Goal: Information Seeking & Learning: Find specific fact

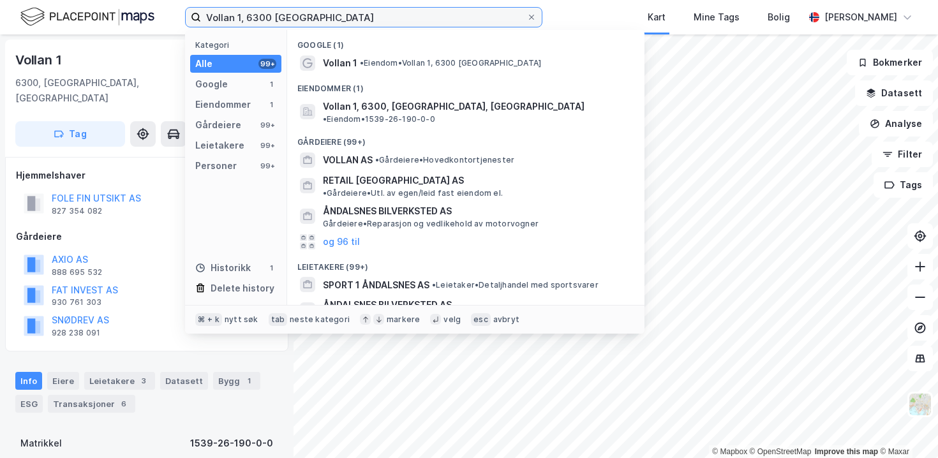
click at [257, 18] on input "Vollan 1, 6300 [GEOGRAPHIC_DATA]" at bounding box center [363, 17] width 325 height 19
paste input "Steinkjer KG29"
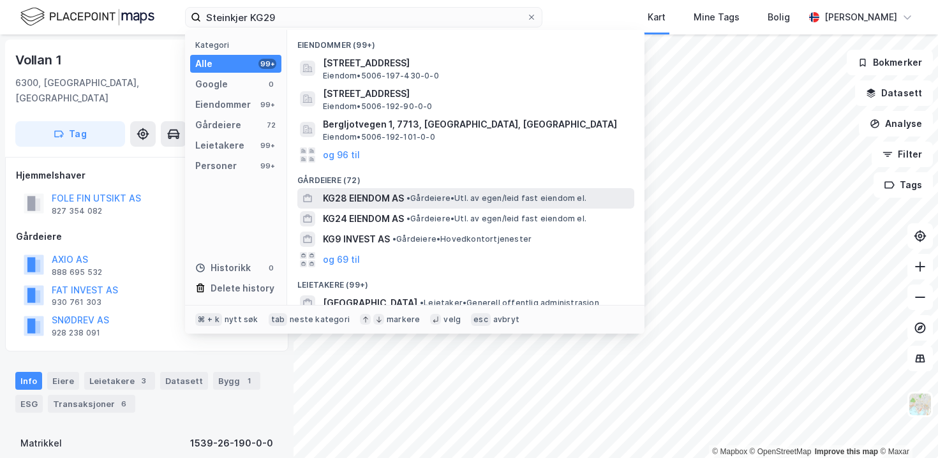
click at [375, 200] on span "KG28 EIENDOM AS" at bounding box center [363, 198] width 81 height 15
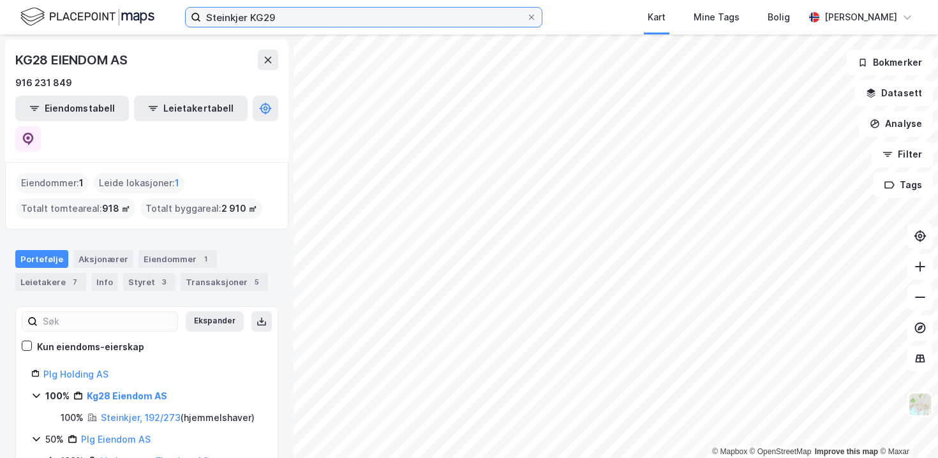
click at [223, 20] on input "Steinkjer KG29" at bounding box center [363, 17] width 325 height 19
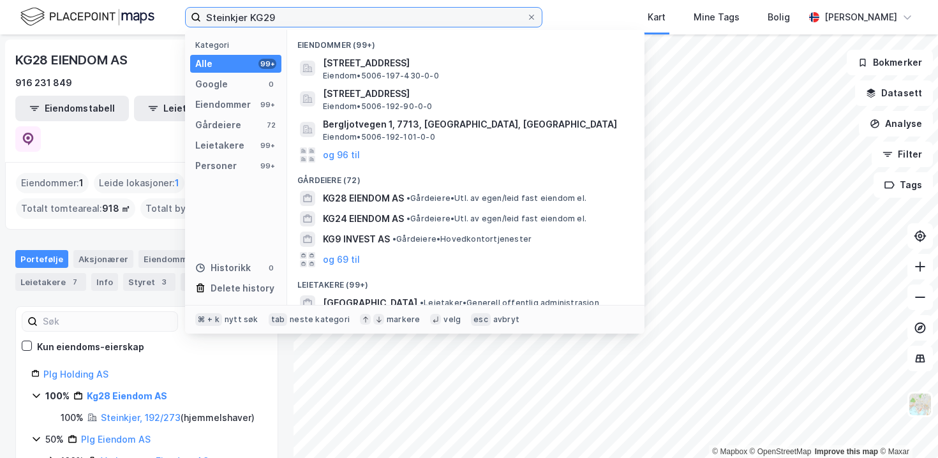
click at [223, 20] on input "Steinkjer KG29" at bounding box center [363, 17] width 325 height 19
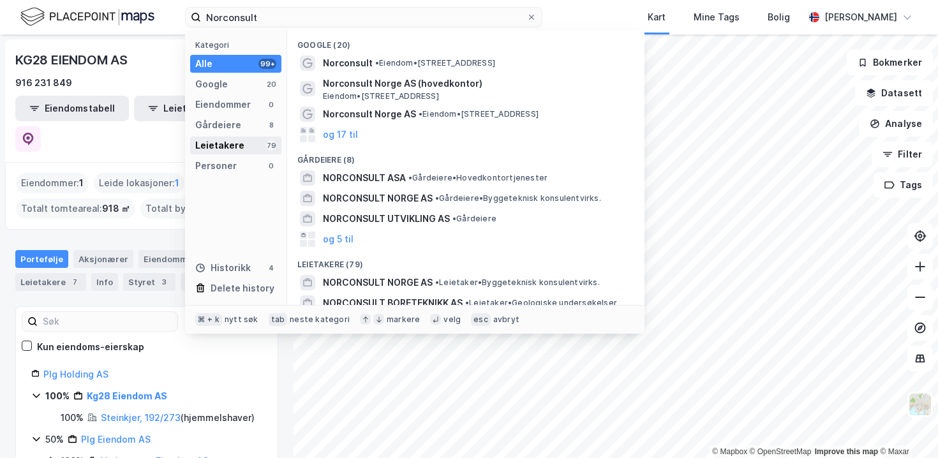
click at [250, 143] on div "Leietakere 79" at bounding box center [235, 146] width 91 height 18
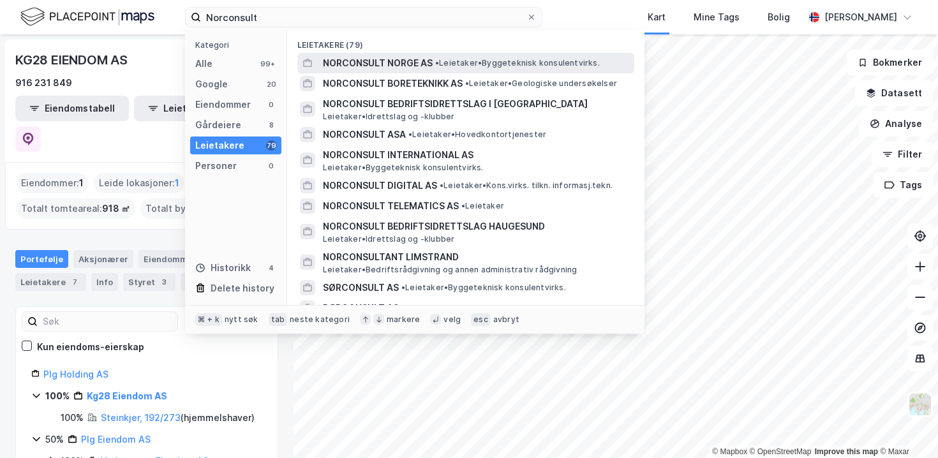
click at [402, 59] on span "NORCONSULT NORGE AS" at bounding box center [378, 62] width 110 height 15
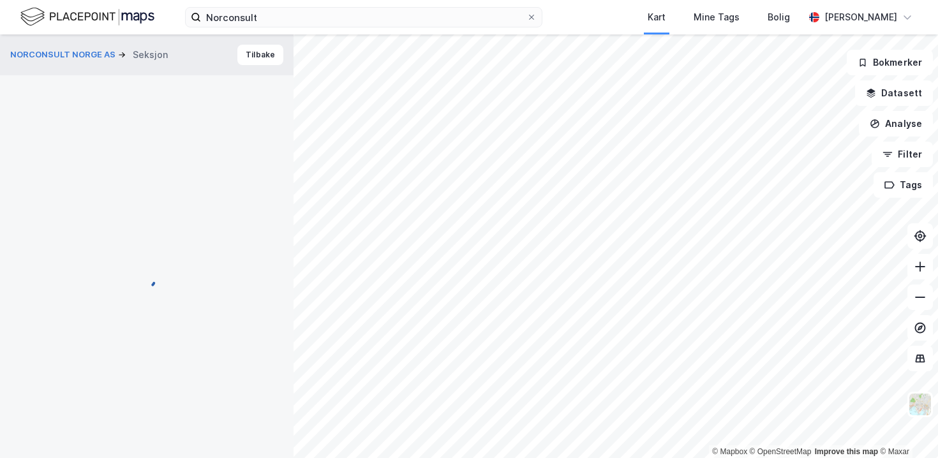
scroll to position [1, 0]
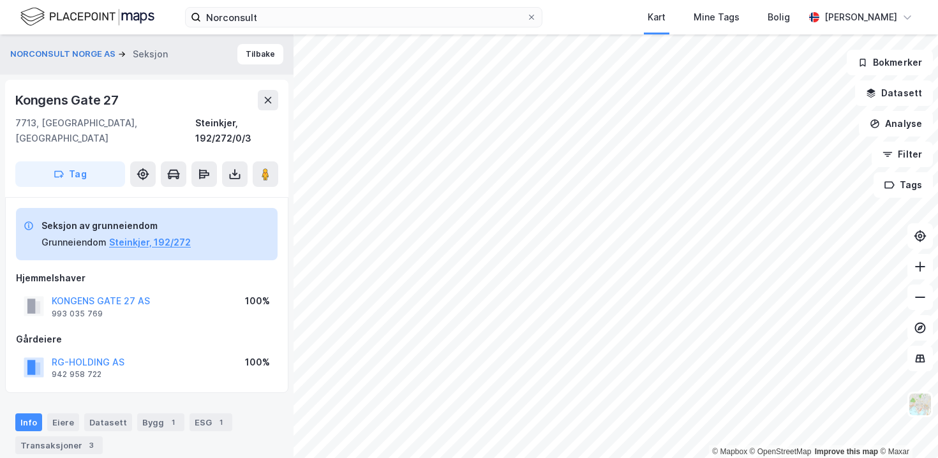
click at [165, 291] on div "[GEOGRAPHIC_DATA] 27 AS 993 035 769 100%" at bounding box center [147, 306] width 262 height 31
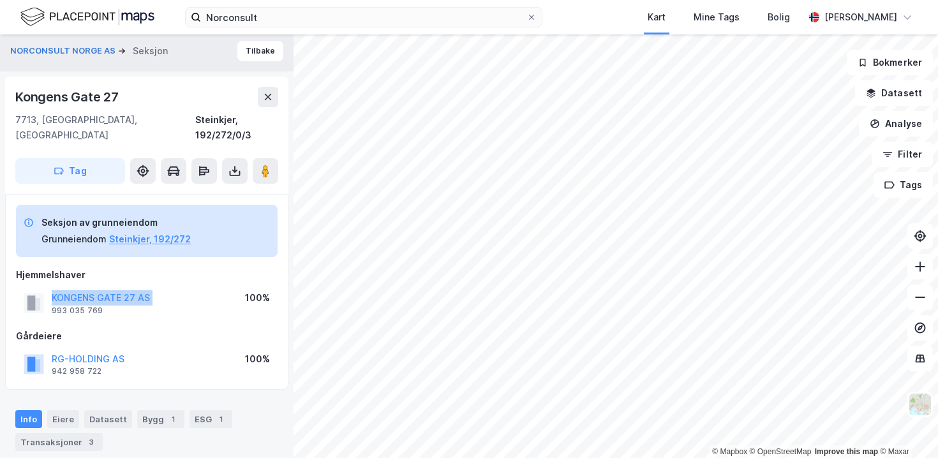
scroll to position [0, 0]
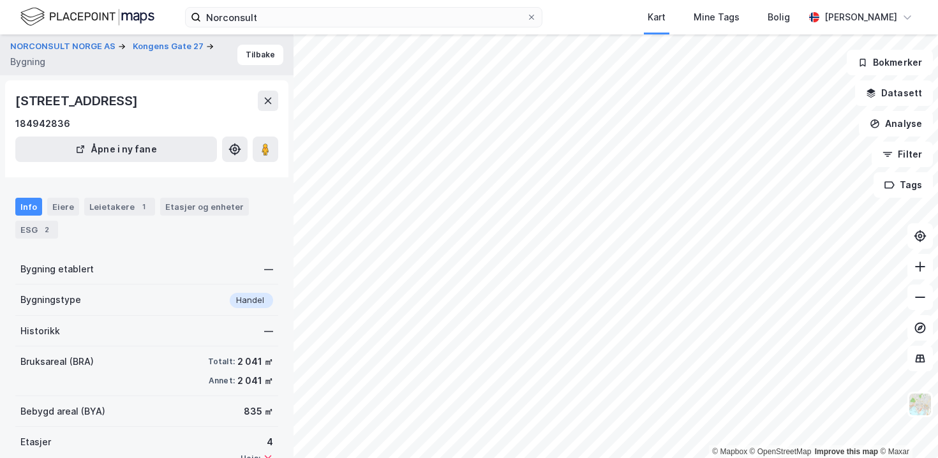
scroll to position [1, 0]
click at [109, 200] on div "Leietakere 1" at bounding box center [119, 205] width 71 height 18
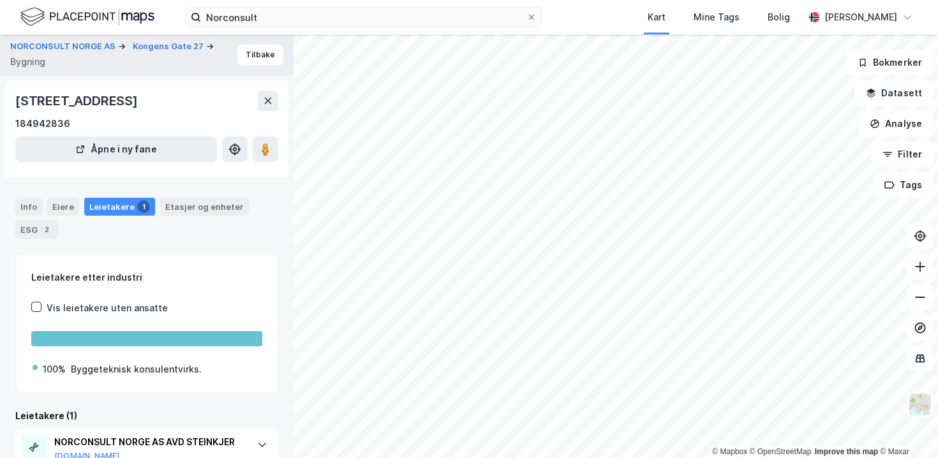
click at [89, 94] on div "[STREET_ADDRESS]" at bounding box center [77, 101] width 125 height 20
click at [109, 98] on div "[STREET_ADDRESS]" at bounding box center [77, 101] width 125 height 20
drag, startPoint x: 115, startPoint y: 98, endPoint x: 0, endPoint y: 100, distance: 114.8
click at [0, 100] on div "NORCONSULT NORGE AS [GEOGRAPHIC_DATA] 27 Bygning Tilbake [STREET_ADDRESS] 18494…" at bounding box center [146, 246] width 293 height 424
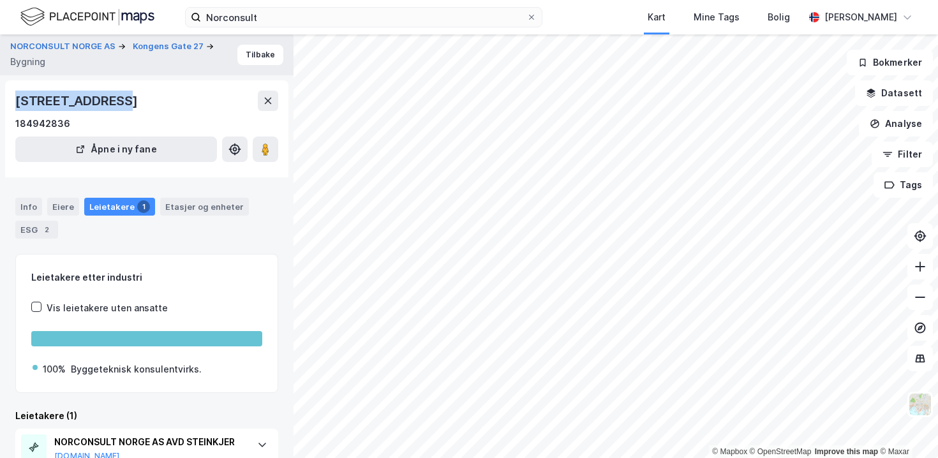
copy div "[STREET_ADDRESS]"
click at [63, 214] on div "Eiere" at bounding box center [63, 207] width 32 height 18
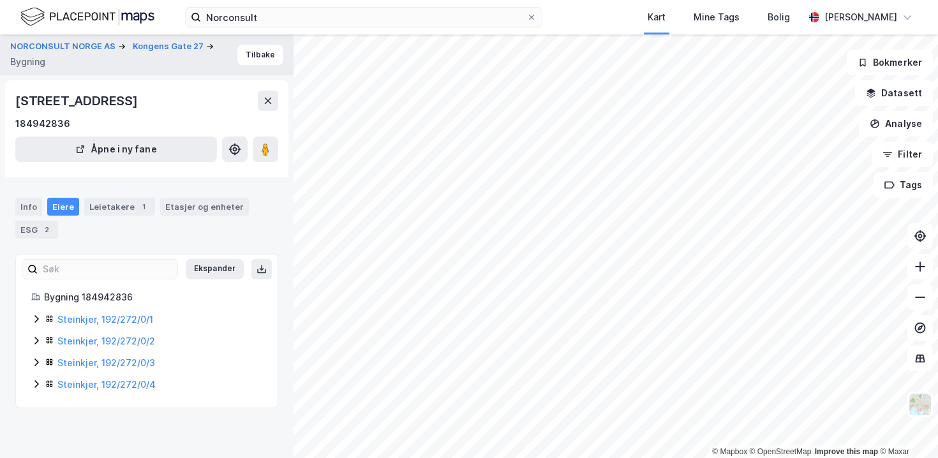
click at [33, 195] on div "Info Eiere Leietakere 1 Etasjer og enheter ESG 2" at bounding box center [146, 212] width 293 height 61
click at [33, 198] on div "Info" at bounding box center [28, 207] width 27 height 18
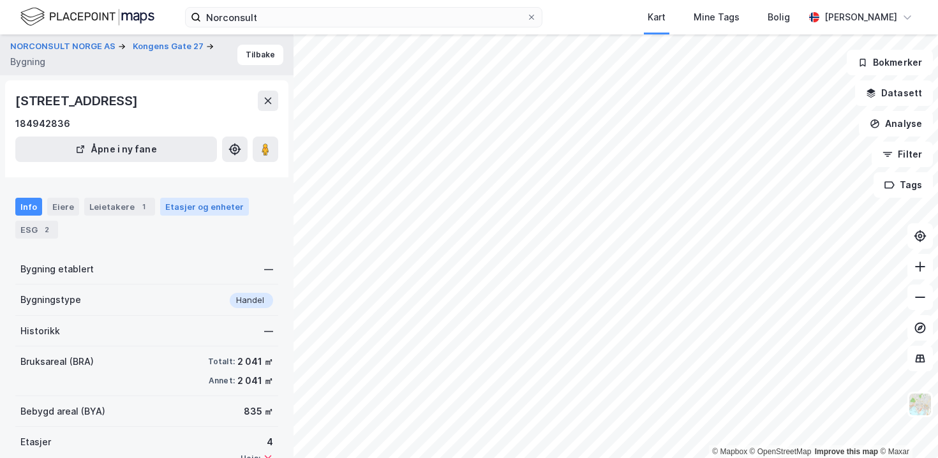
click at [177, 207] on div "Etasjer og enheter" at bounding box center [204, 206] width 78 height 11
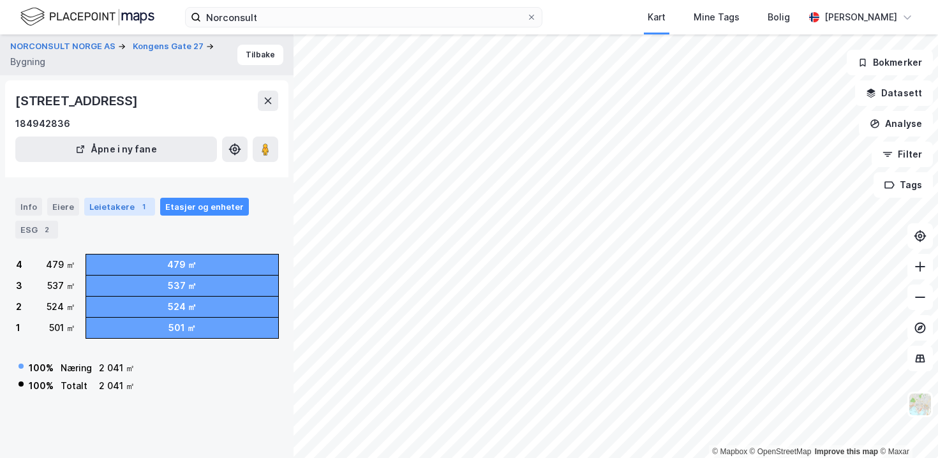
click at [106, 206] on div "Leietakere 1" at bounding box center [119, 207] width 71 height 18
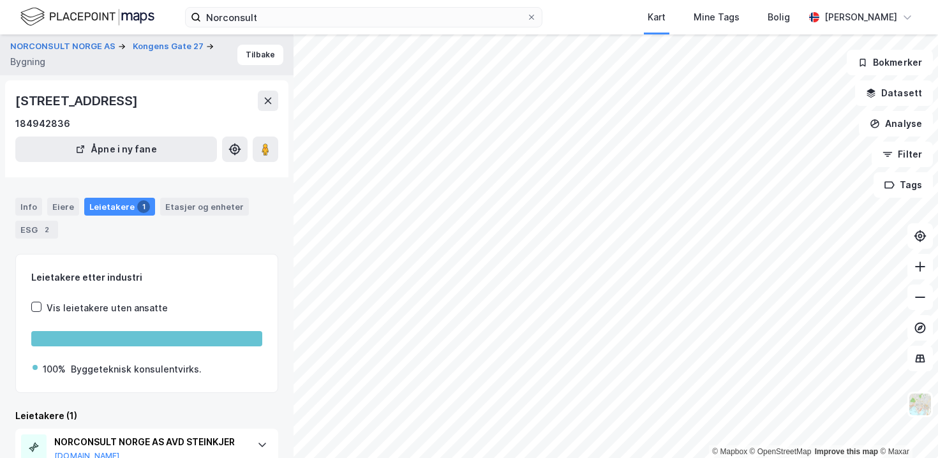
scroll to position [54, 0]
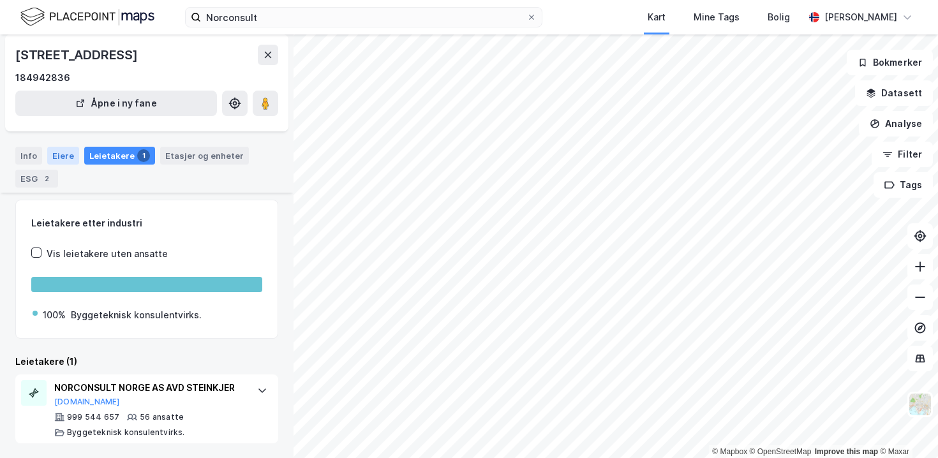
click at [57, 156] on div "Eiere" at bounding box center [63, 156] width 32 height 18
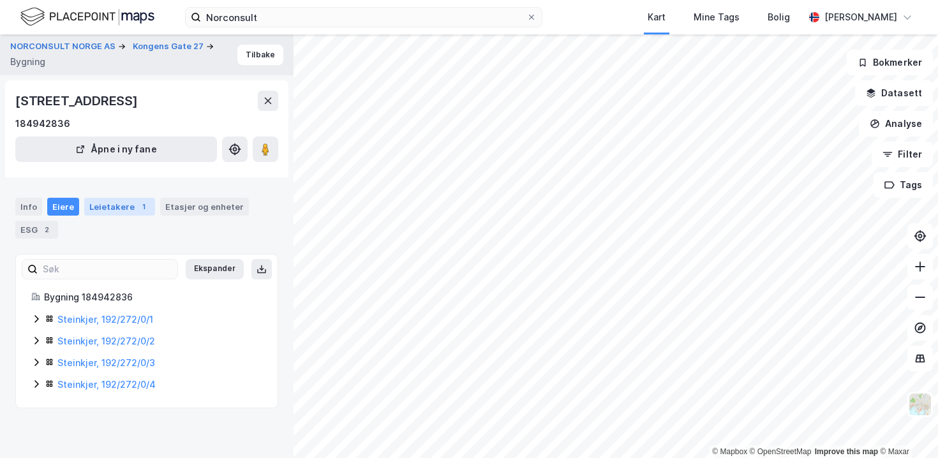
click at [103, 210] on div "Leietakere 1" at bounding box center [119, 207] width 71 height 18
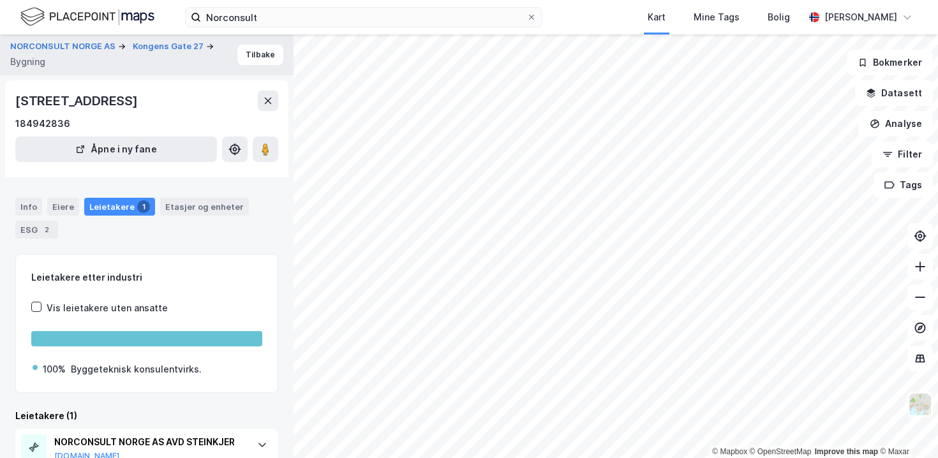
scroll to position [54, 0]
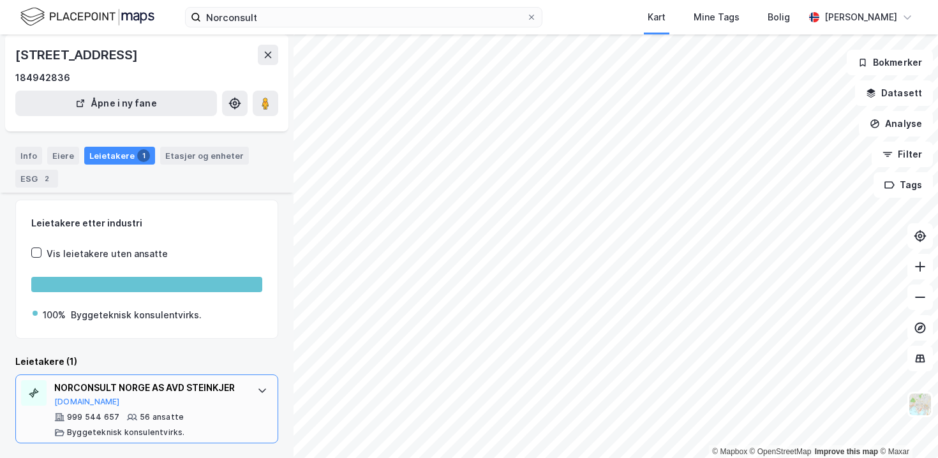
click at [196, 424] on div "999 544 657 56 ansatte Byggeteknisk konsulentvirks." at bounding box center [149, 425] width 190 height 26
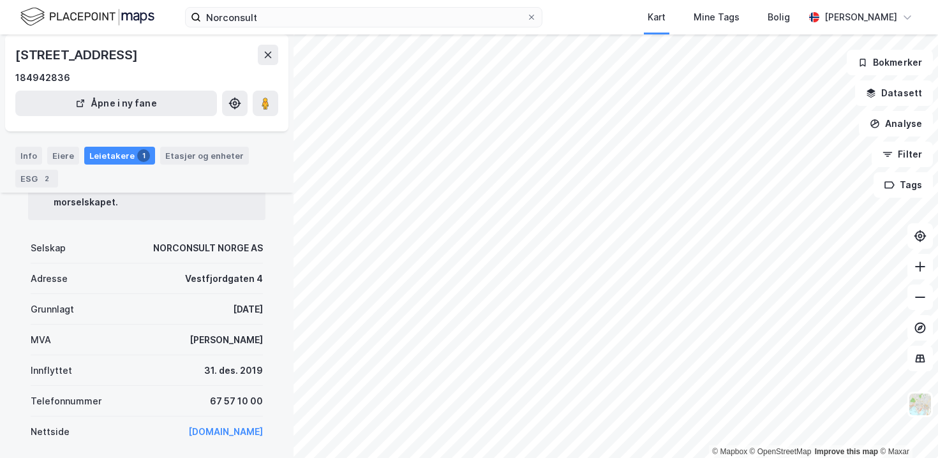
scroll to position [0, 0]
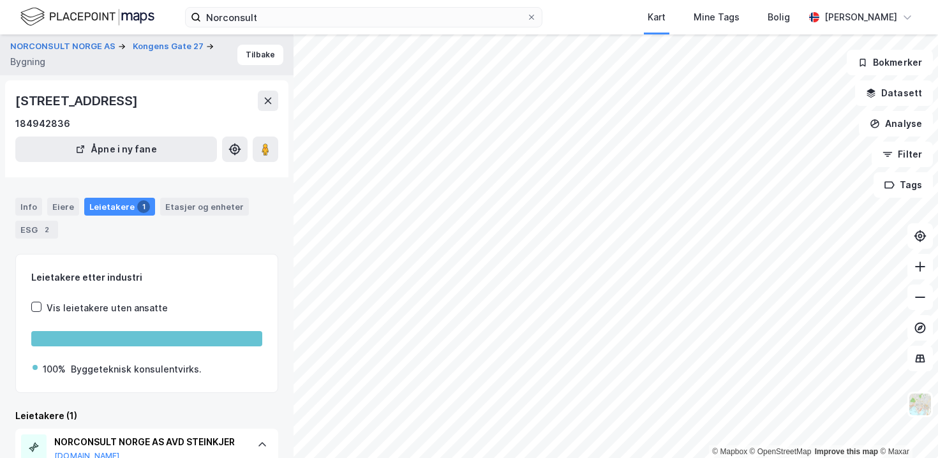
click at [63, 100] on div "[STREET_ADDRESS]" at bounding box center [77, 101] width 125 height 20
click at [142, 43] on button "Kongens Gate 27" at bounding box center [169, 46] width 73 height 13
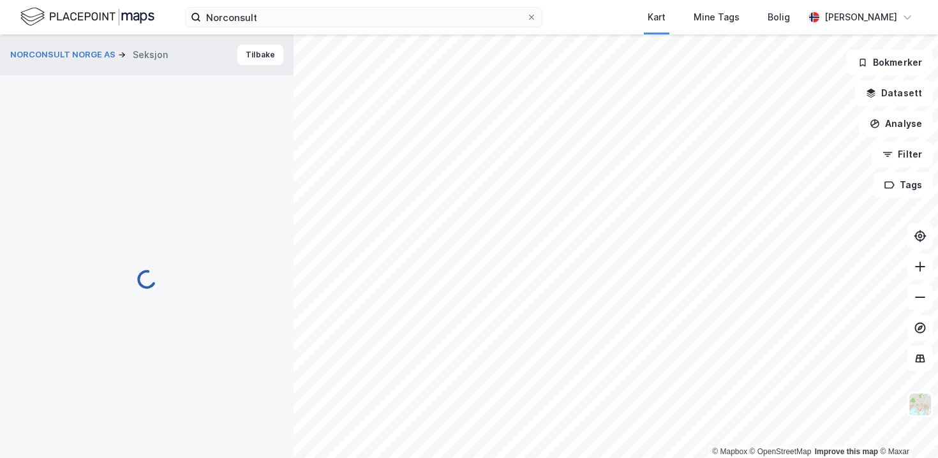
scroll to position [54, 0]
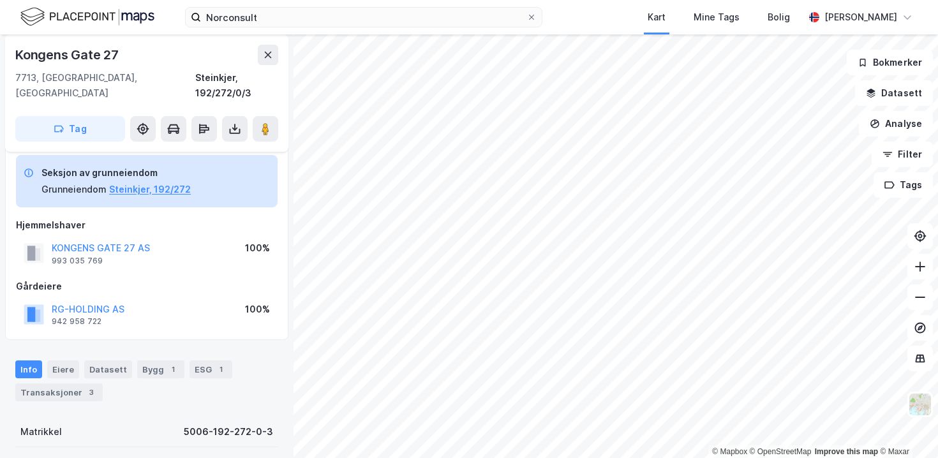
click at [154, 299] on div "RG-HOLDING AS 942 958 722 100%" at bounding box center [147, 314] width 262 height 31
copy button "RG-HOLDING AS"
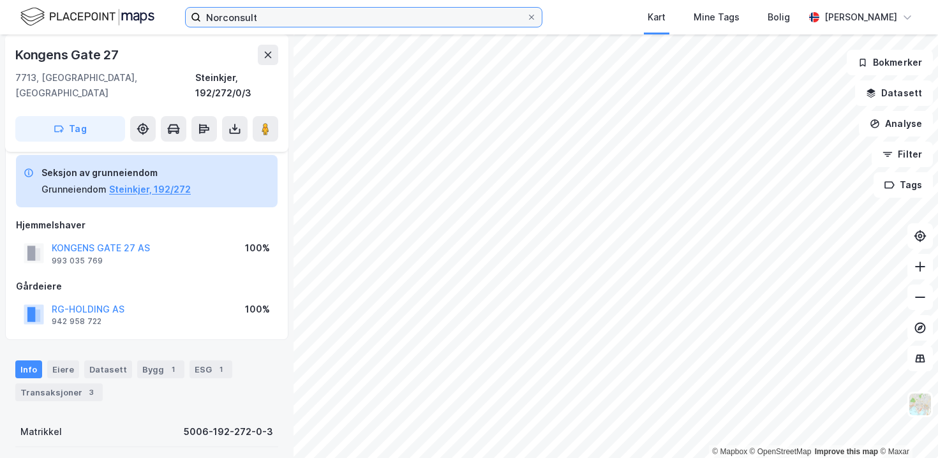
click at [333, 14] on input "Norconsult" at bounding box center [363, 17] width 325 height 19
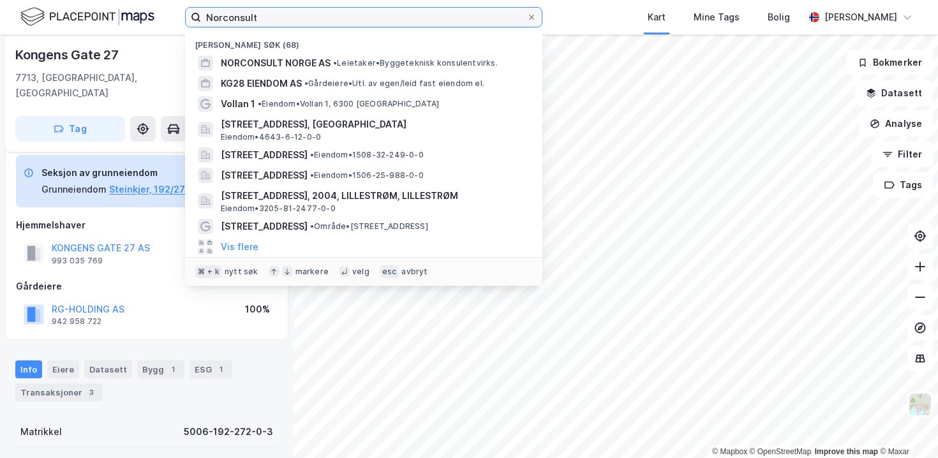
click at [333, 14] on input "Norconsult" at bounding box center [363, 17] width 325 height 19
paste input "[STREET_ADDRESS],"
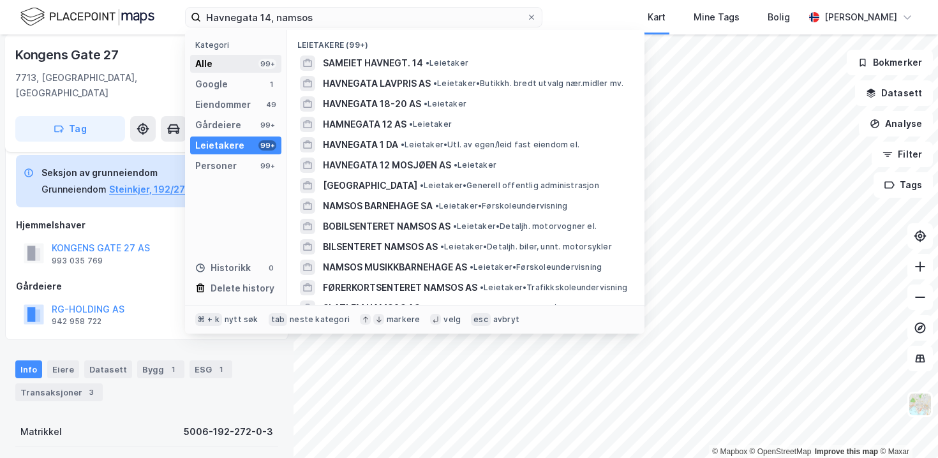
click at [244, 65] on div "Alle 99+" at bounding box center [235, 64] width 91 height 18
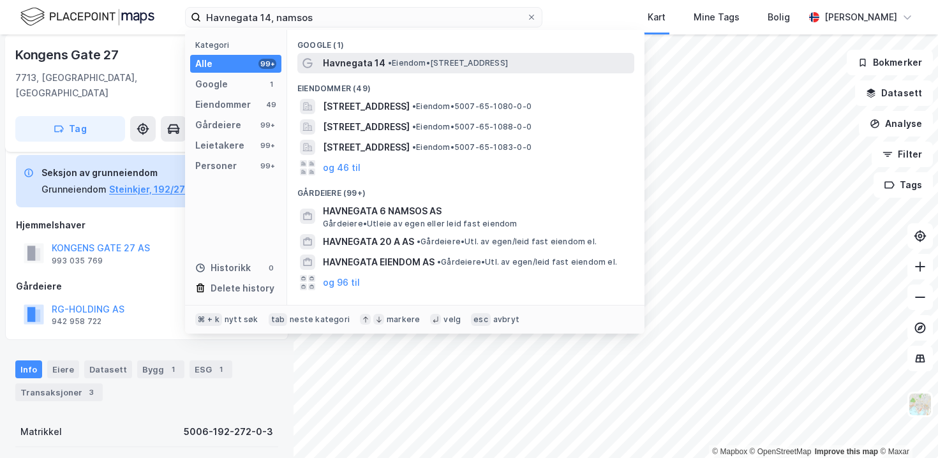
click at [334, 64] on span "Havnegata 14" at bounding box center [354, 62] width 63 height 15
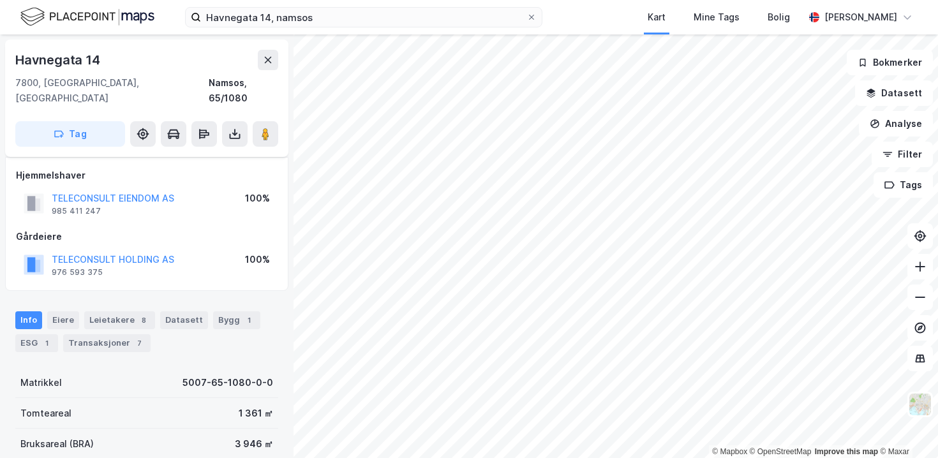
scroll to position [54, 0]
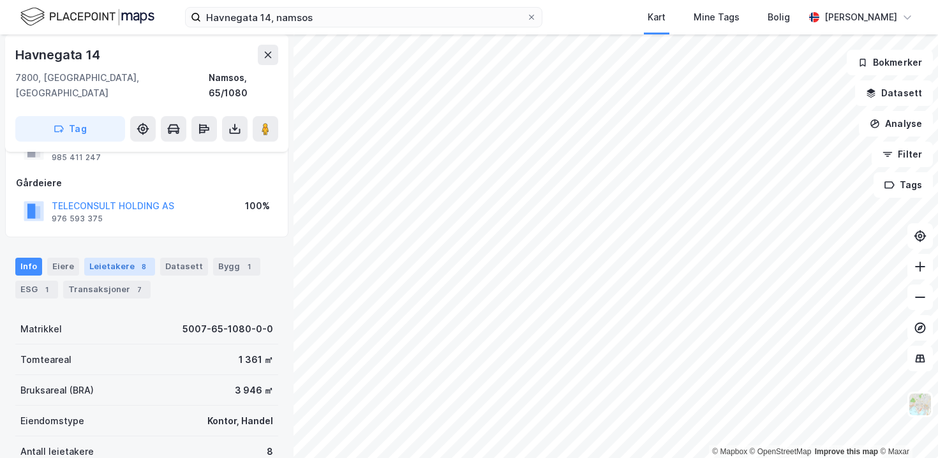
click at [122, 258] on div "Leietakere 8" at bounding box center [119, 267] width 71 height 18
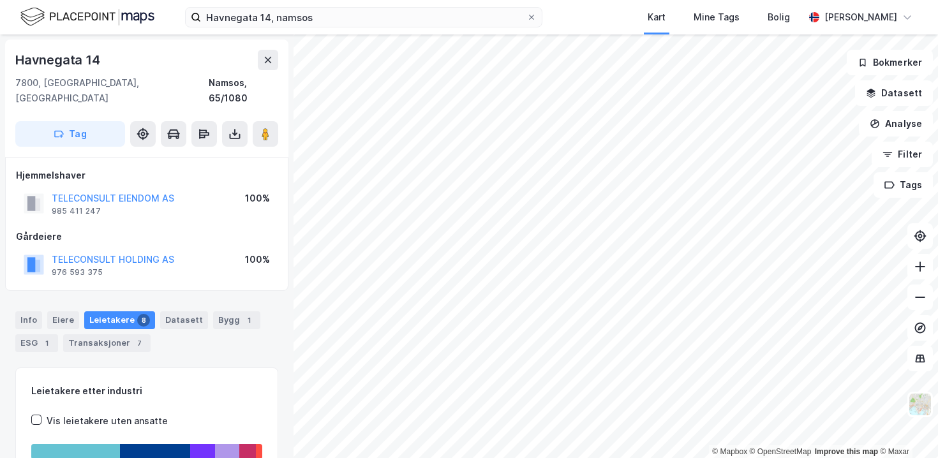
click at [187, 188] on div "TELECONSULT EIENDOM AS 985 411 247 100%" at bounding box center [147, 203] width 262 height 31
copy button "TELECONSULT EIENDOM AS"
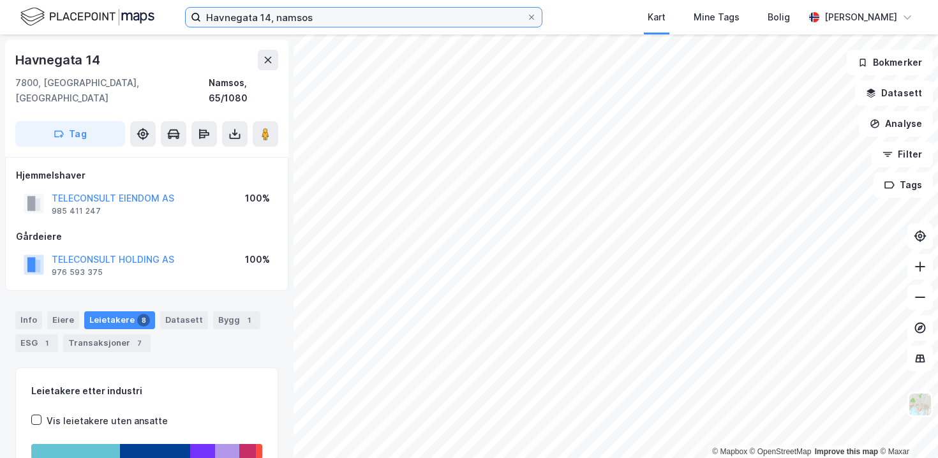
click at [376, 24] on input "Havnegata 14, namsos" at bounding box center [363, 17] width 325 height 19
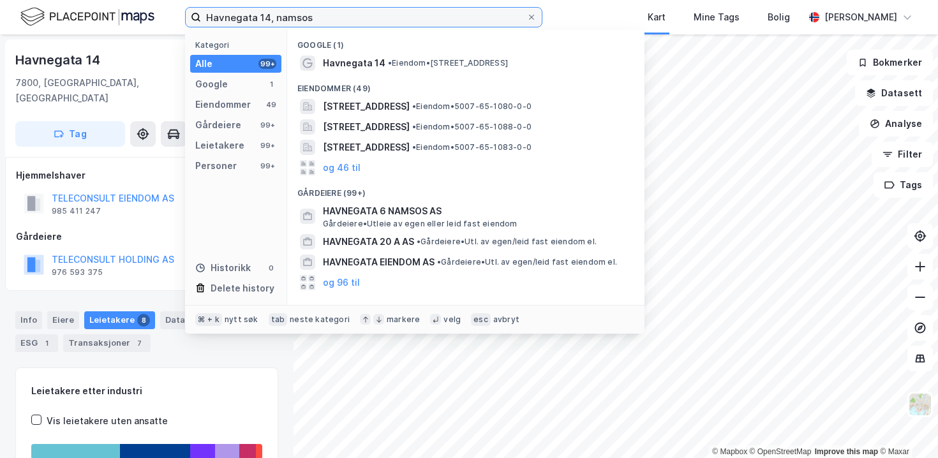
click at [376, 24] on input "Havnegata 14, namsos" at bounding box center [363, 17] width 325 height 19
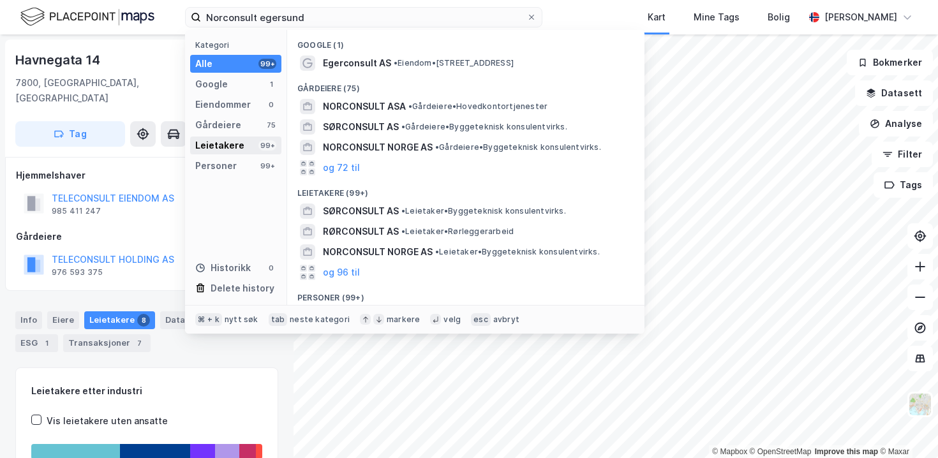
click at [237, 140] on div "Leietakere" at bounding box center [219, 145] width 49 height 15
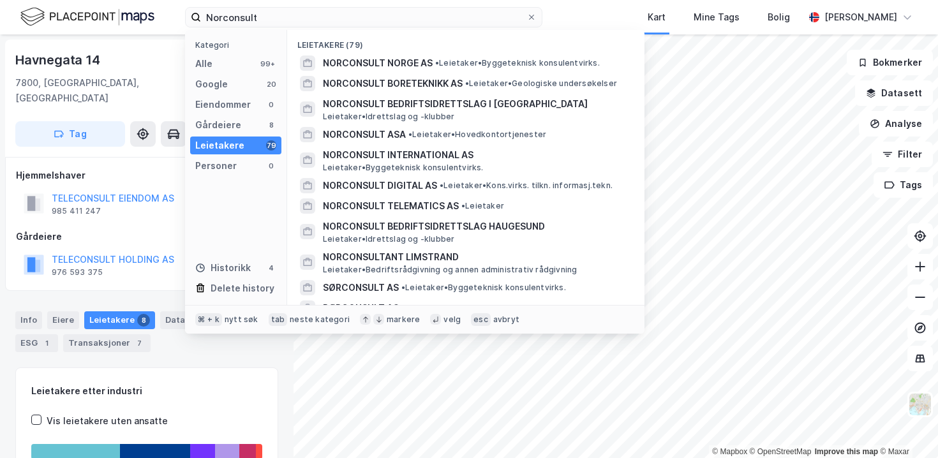
click at [240, 146] on div "Leietakere 79" at bounding box center [235, 146] width 91 height 18
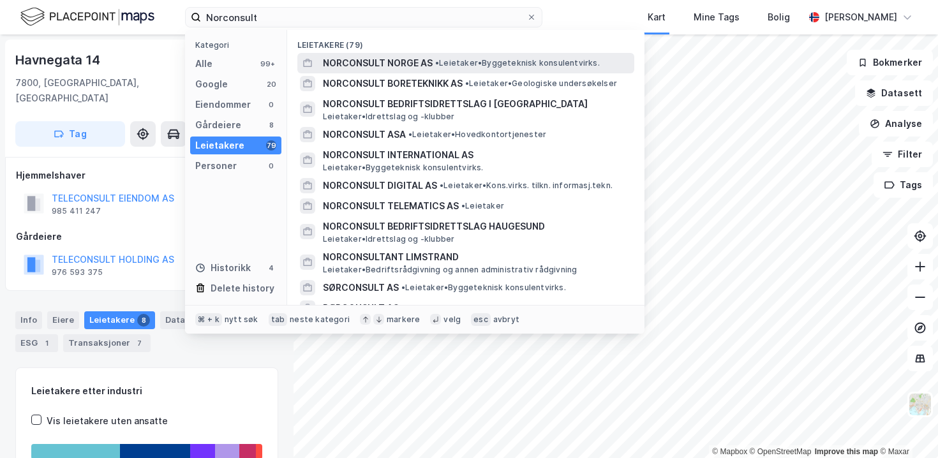
click at [364, 69] on span "NORCONSULT NORGE AS" at bounding box center [378, 62] width 110 height 15
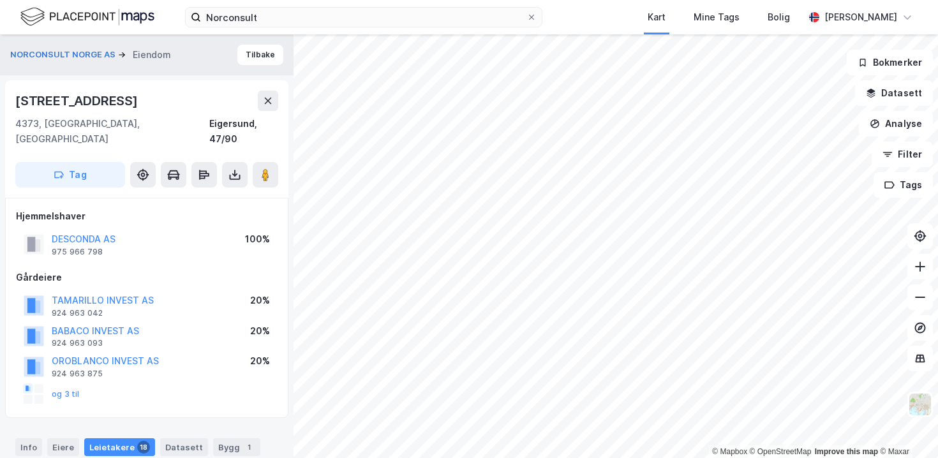
scroll to position [15, 0]
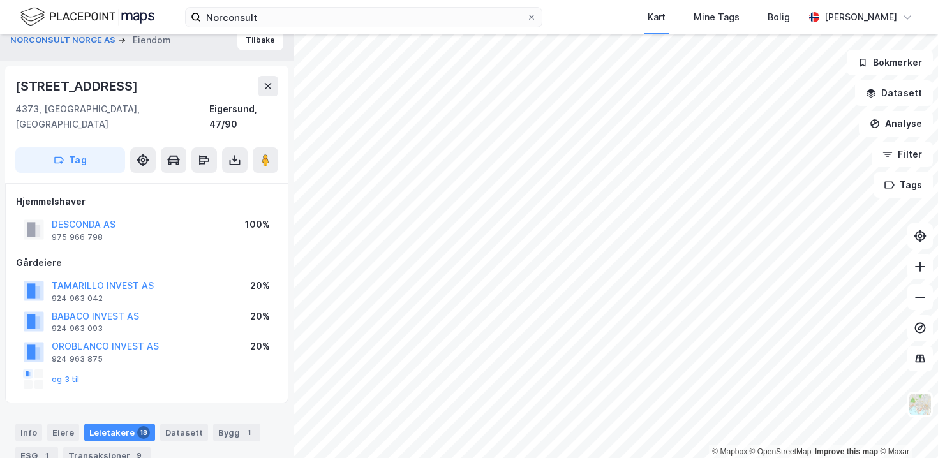
click at [163, 214] on div "DESCONDA AS 975 966 798 100%" at bounding box center [147, 229] width 262 height 31
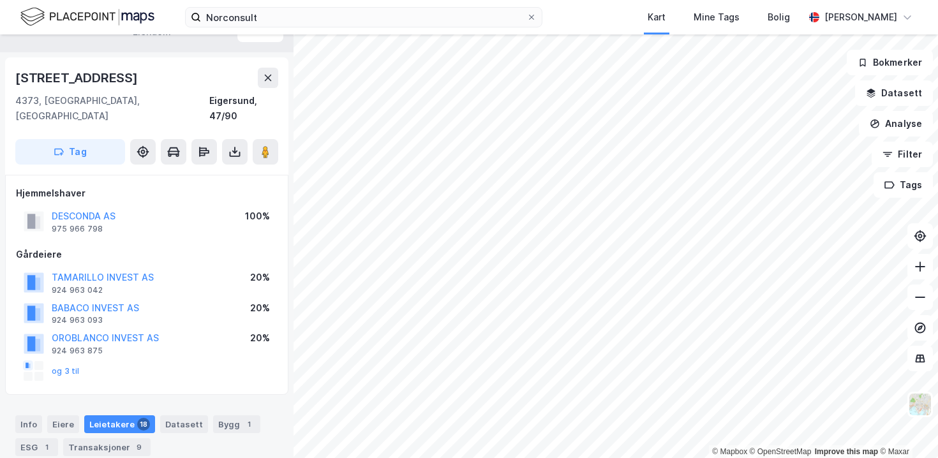
scroll to position [34, 0]
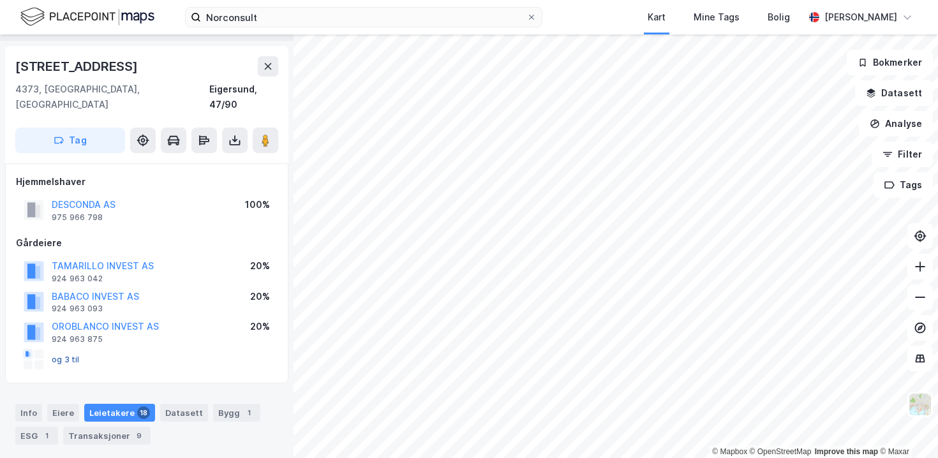
click at [0, 0] on button "og 3 til" at bounding box center [0, 0] width 0 height 0
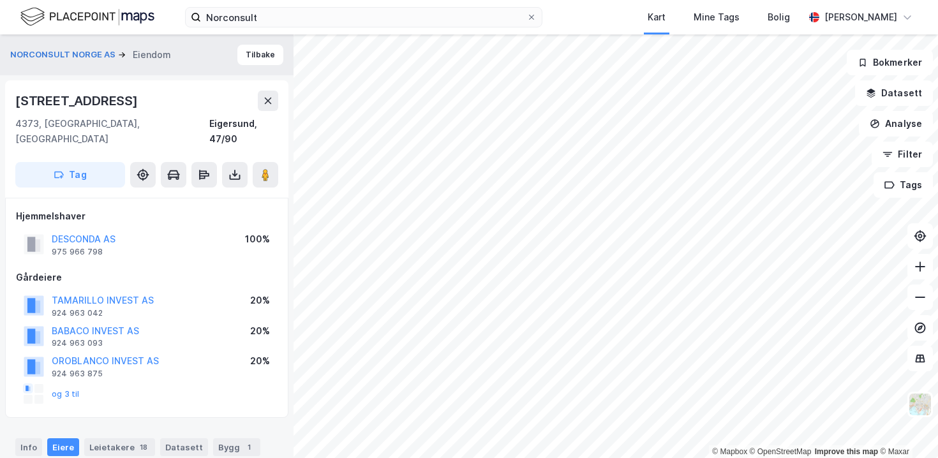
scroll to position [1, 0]
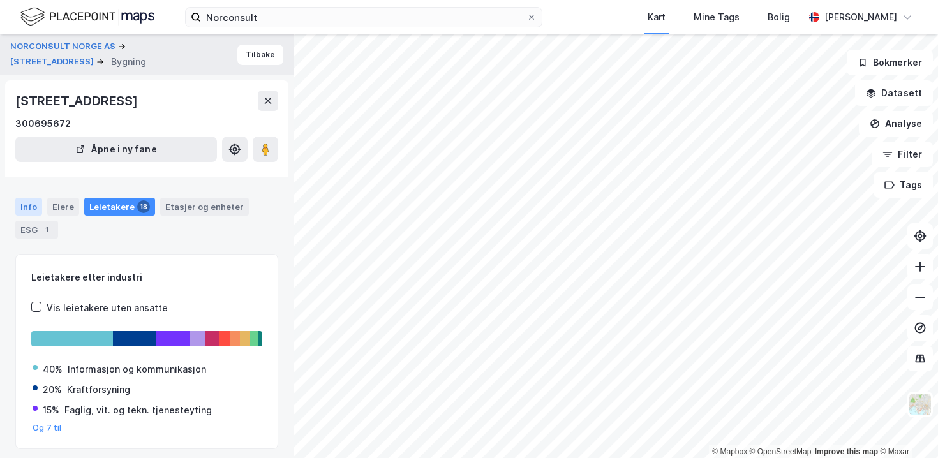
click at [21, 205] on div "Info" at bounding box center [28, 207] width 27 height 18
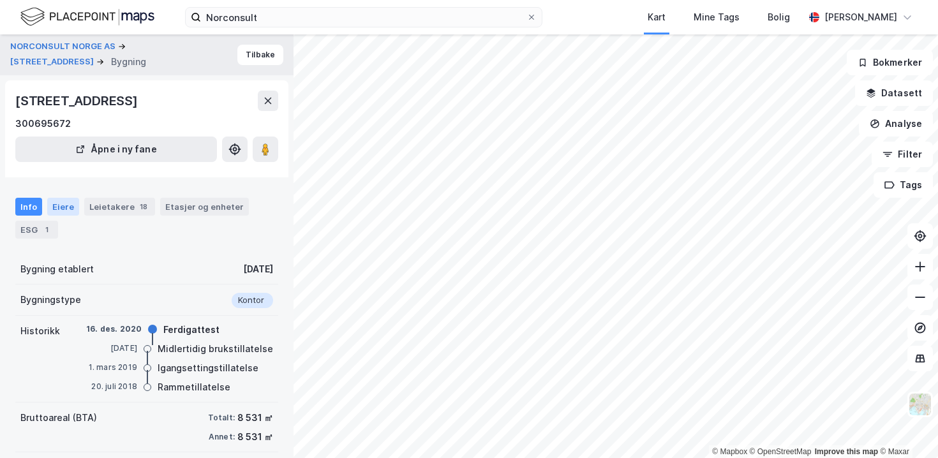
click at [55, 203] on div "Eiere" at bounding box center [63, 207] width 32 height 18
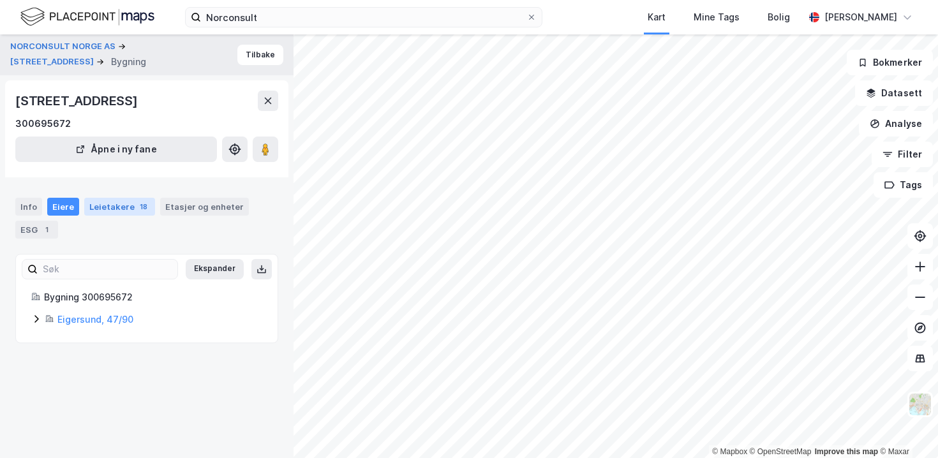
click at [126, 203] on div "Leietakere 18" at bounding box center [119, 207] width 71 height 18
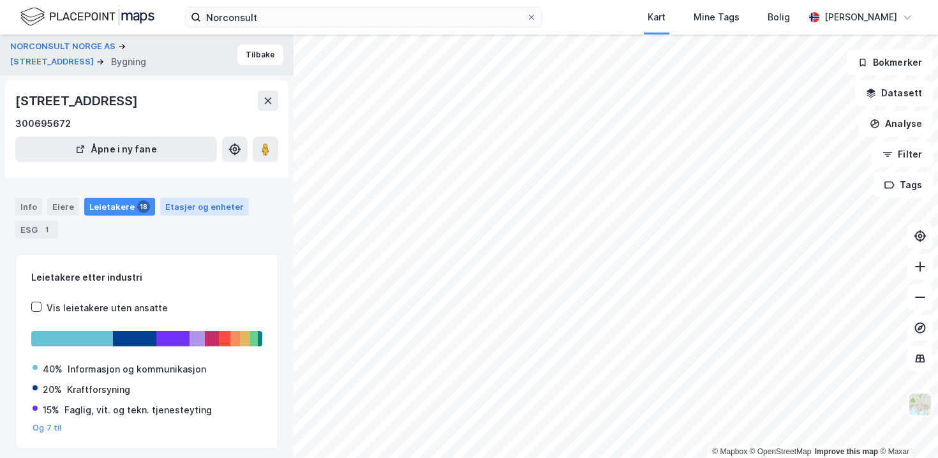
click at [169, 203] on div "Etasjer og enheter" at bounding box center [204, 206] width 78 height 11
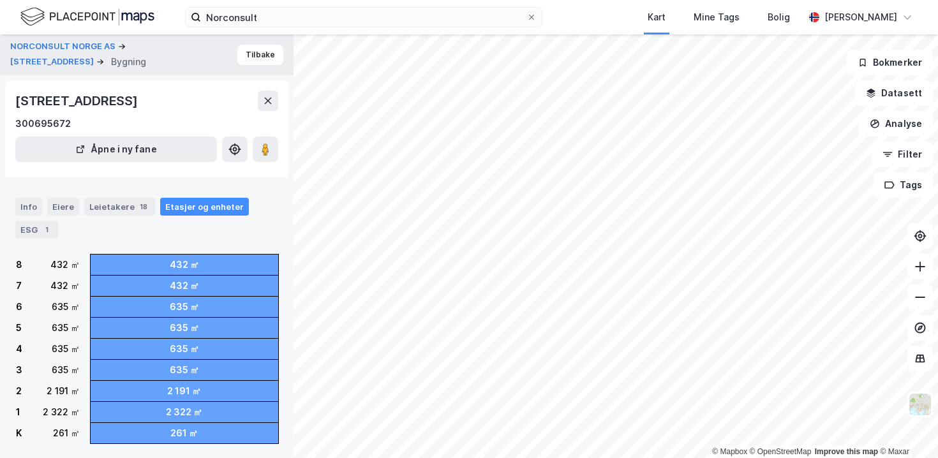
click at [27, 217] on div "Info Eiere Leietakere 18 Etasjer og enheter ESG 1" at bounding box center [146, 218] width 263 height 41
click at [26, 209] on div "Info" at bounding box center [28, 207] width 27 height 18
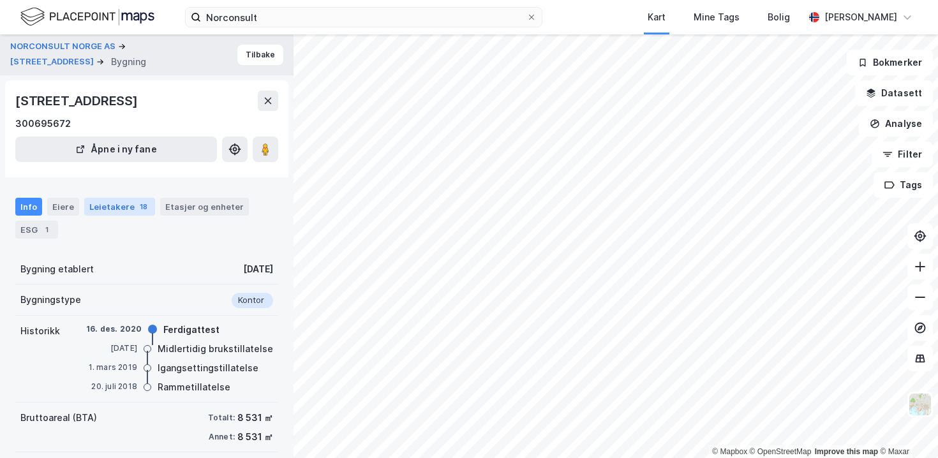
click at [123, 210] on div "Leietakere 18" at bounding box center [119, 207] width 71 height 18
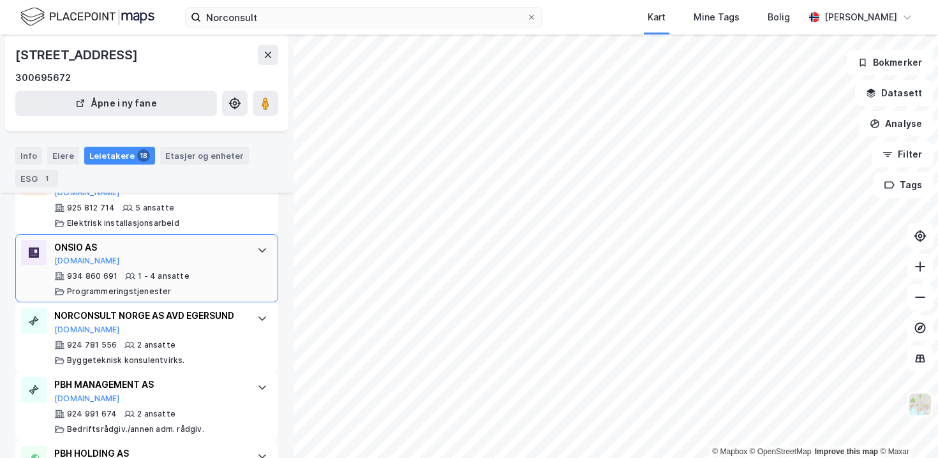
scroll to position [1221, 0]
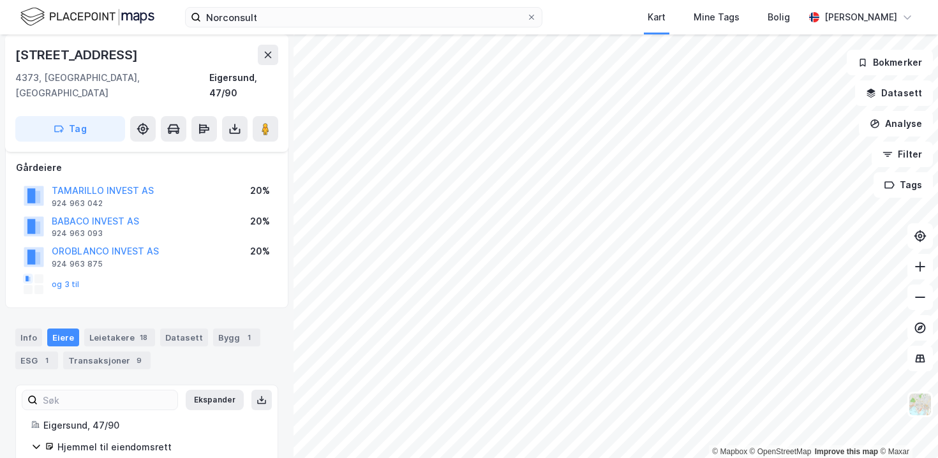
scroll to position [109, 0]
click at [163, 181] on div "TAMARILLO INVEST AS 924 963 042 20%" at bounding box center [147, 196] width 262 height 31
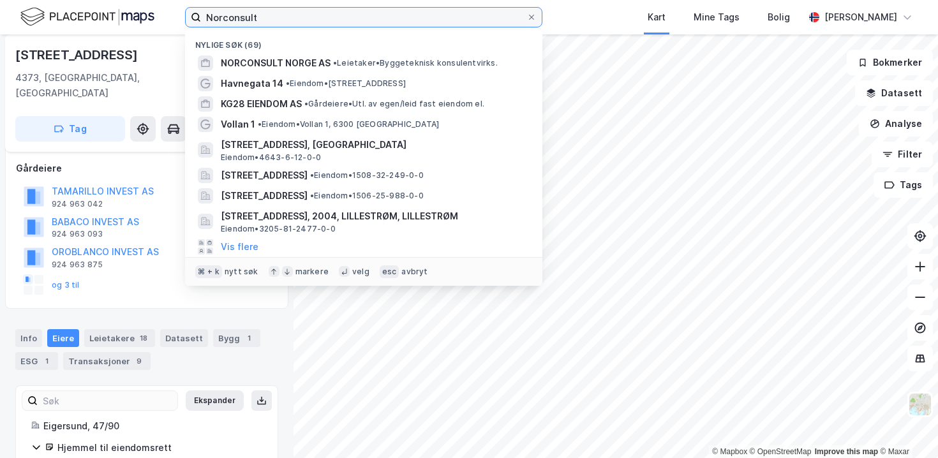
click at [281, 18] on input "Norconsult" at bounding box center [363, 17] width 325 height 19
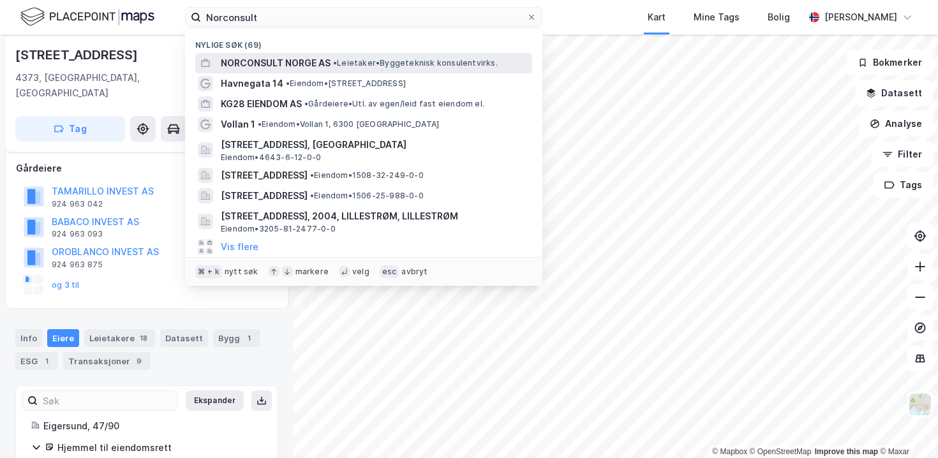
click at [315, 66] on span "NORCONSULT NORGE AS" at bounding box center [276, 62] width 110 height 15
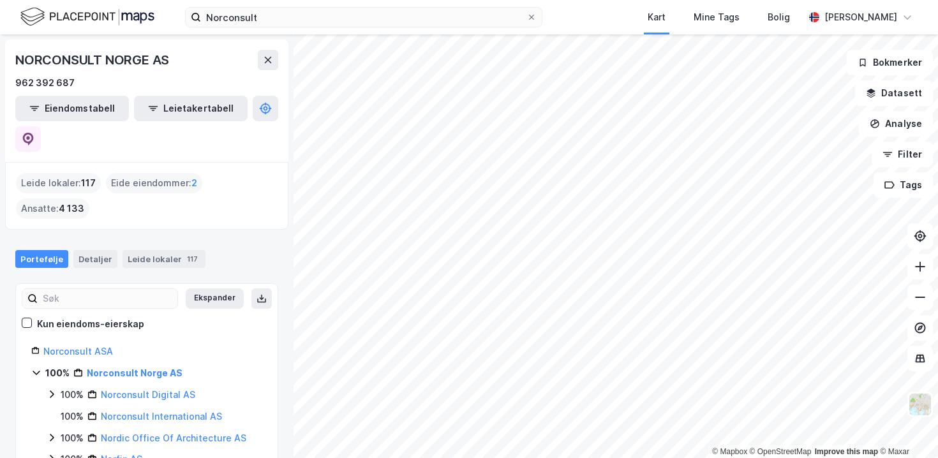
click at [306, 33] on div "Norconsult Kart Mine Tags Bolig [PERSON_NAME]" at bounding box center [469, 17] width 938 height 34
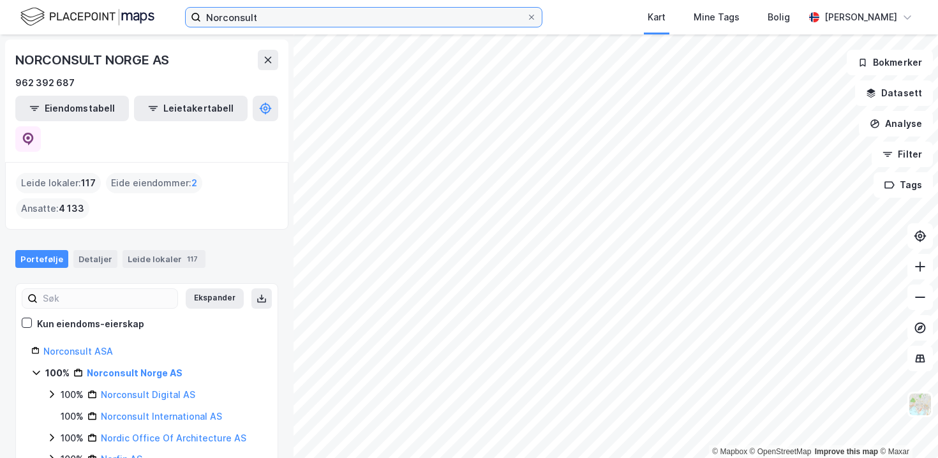
click at [304, 24] on input "Norconsult" at bounding box center [363, 17] width 325 height 19
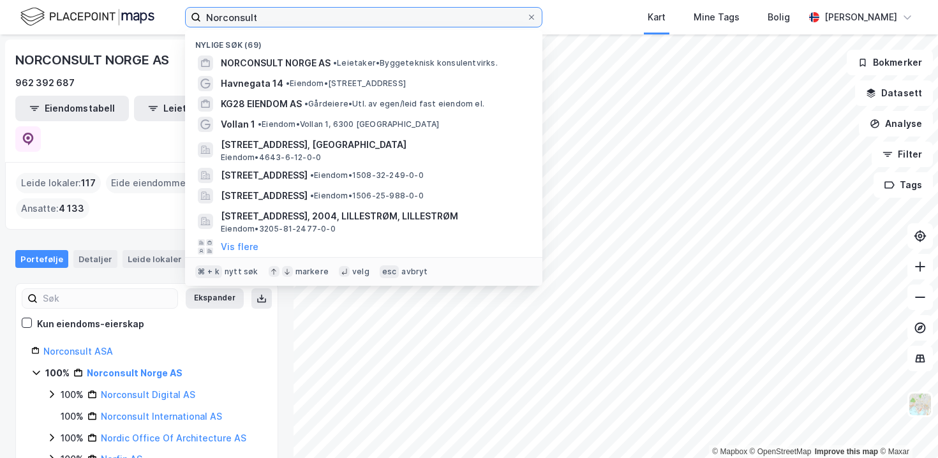
click at [304, 24] on input "Norconsult" at bounding box center [363, 17] width 325 height 19
paste input "Morstadvegen, 2750 Gran"
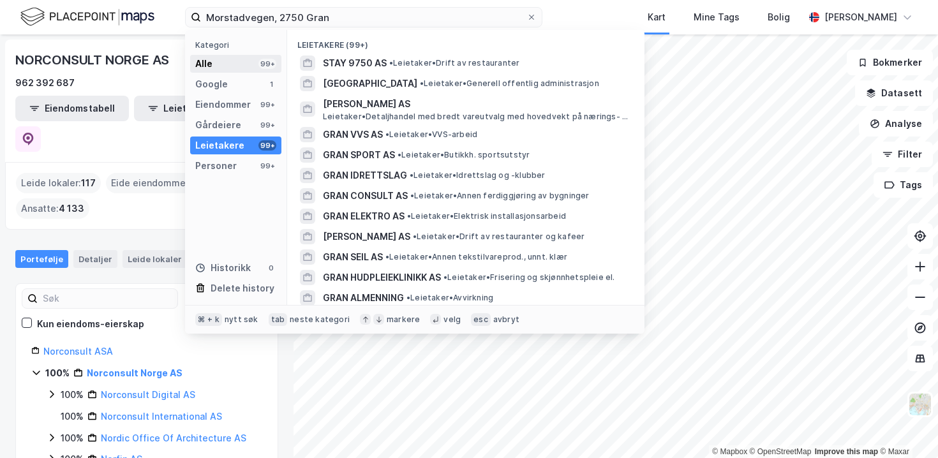
click at [255, 63] on div "Alle 99+" at bounding box center [235, 64] width 91 height 18
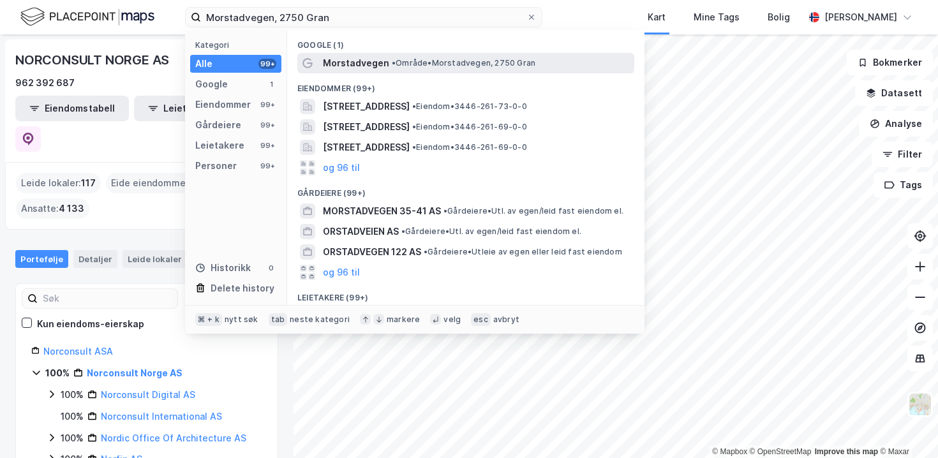
click at [339, 63] on span "Morstadvegen" at bounding box center [356, 62] width 66 height 15
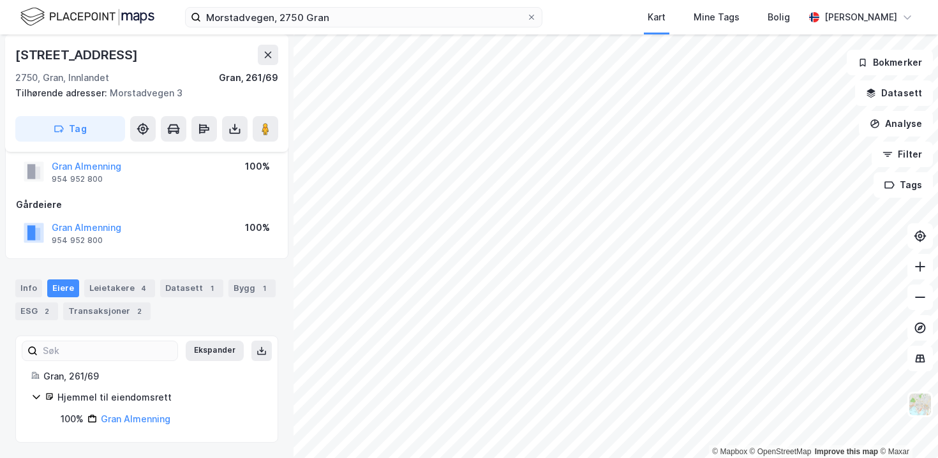
scroll to position [6, 0]
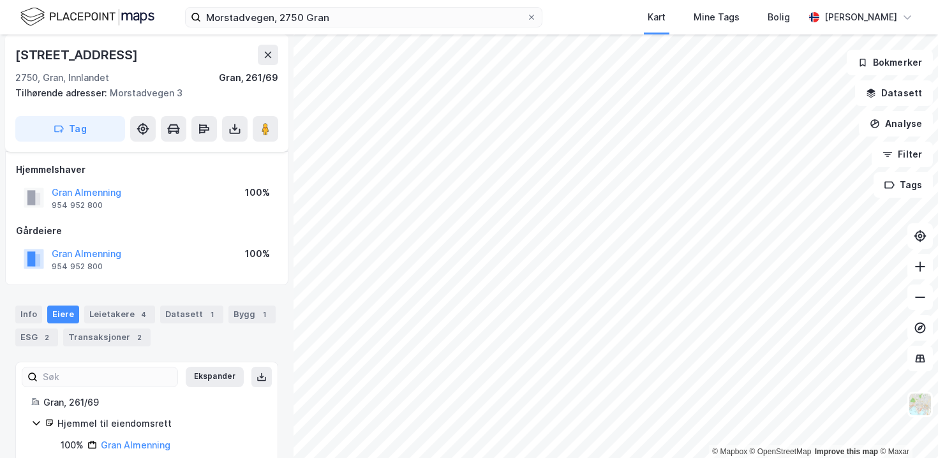
click at [153, 194] on div "Gran Almenning 954 952 800 100%" at bounding box center [147, 197] width 262 height 31
copy button "Gran Almenning"
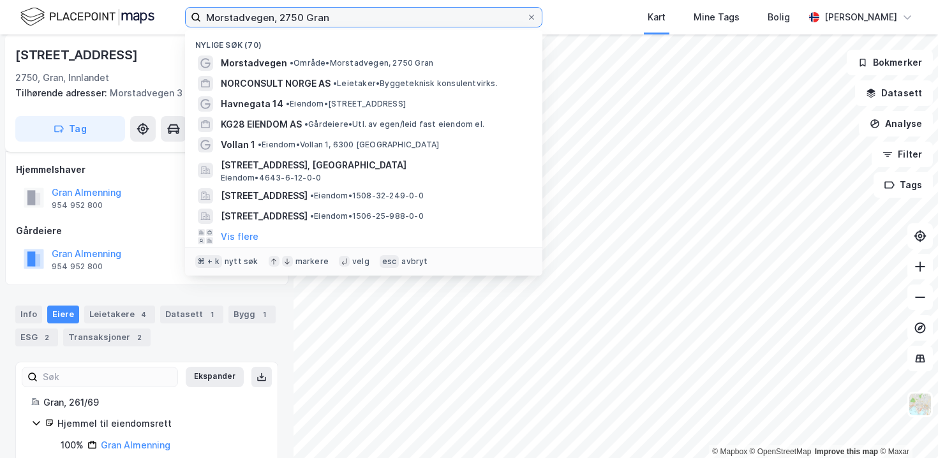
click at [302, 15] on input "Morstadvegen, 2750 Gran" at bounding box center [363, 17] width 325 height 19
paste input "C.M. [STREET_ADDRESS]"
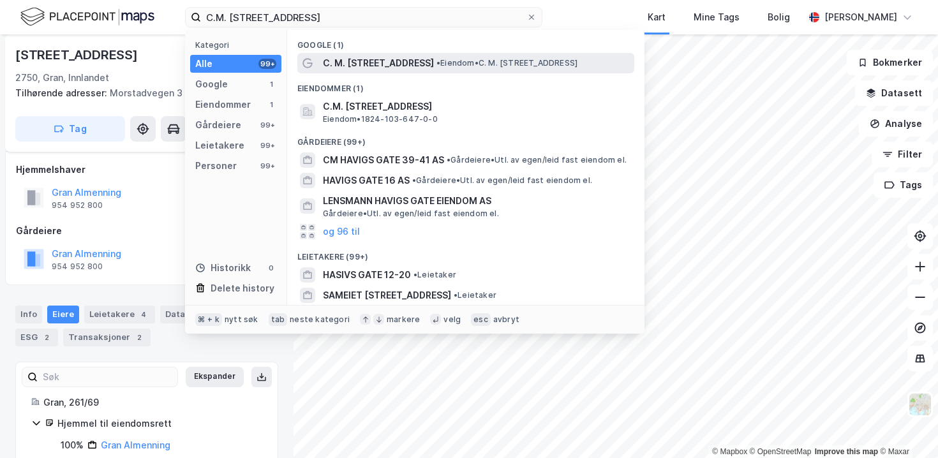
click at [334, 69] on span "C. M. [STREET_ADDRESS]" at bounding box center [378, 62] width 111 height 15
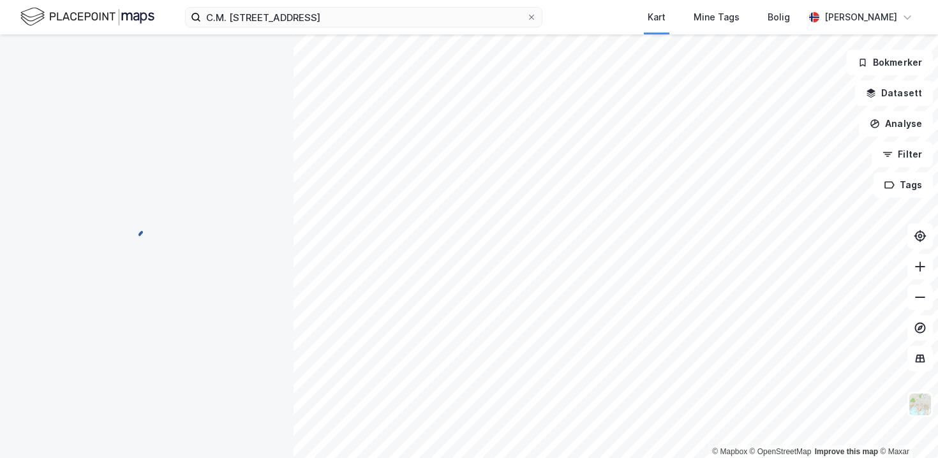
scroll to position [6, 0]
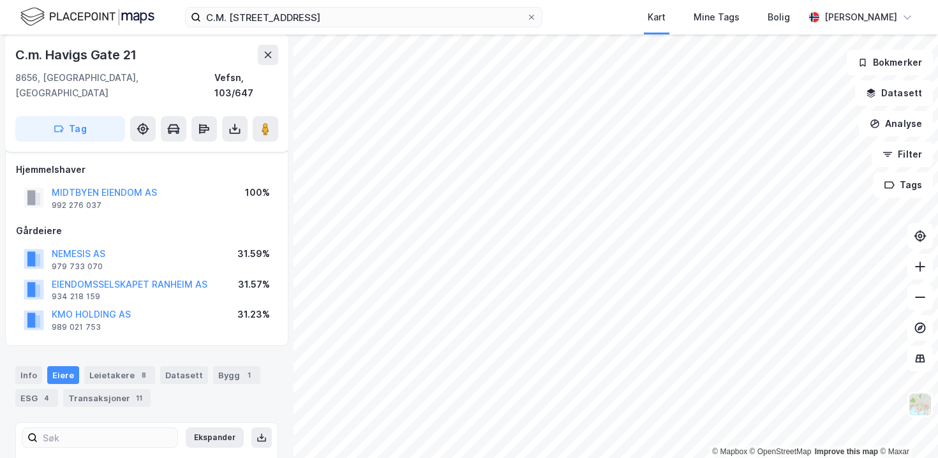
click at [162, 182] on div "MIDTBYEN EIENDOM AS 992 276 037 100%" at bounding box center [147, 197] width 262 height 31
copy button "MIDTBYEN EIENDOM AS"
click at [159, 189] on div "MIDTBYEN EIENDOM AS 992 276 037 100%" at bounding box center [147, 197] width 262 height 31
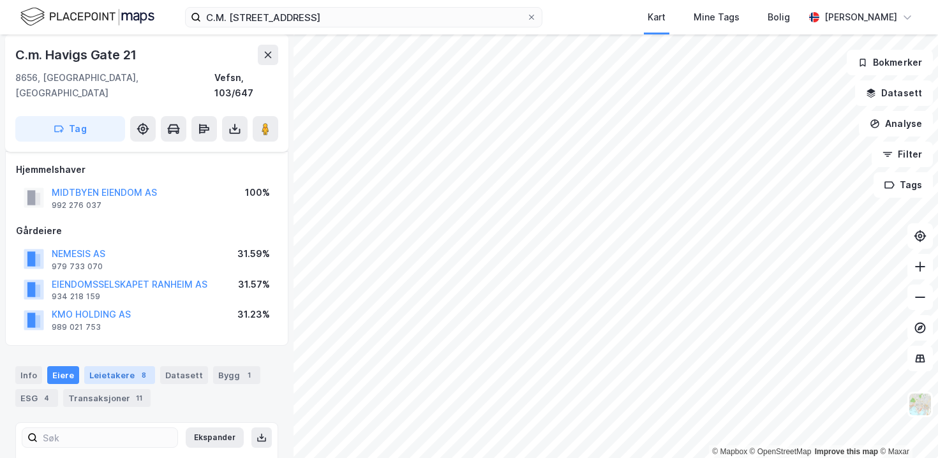
click at [128, 366] on div "Leietakere 8" at bounding box center [119, 375] width 71 height 18
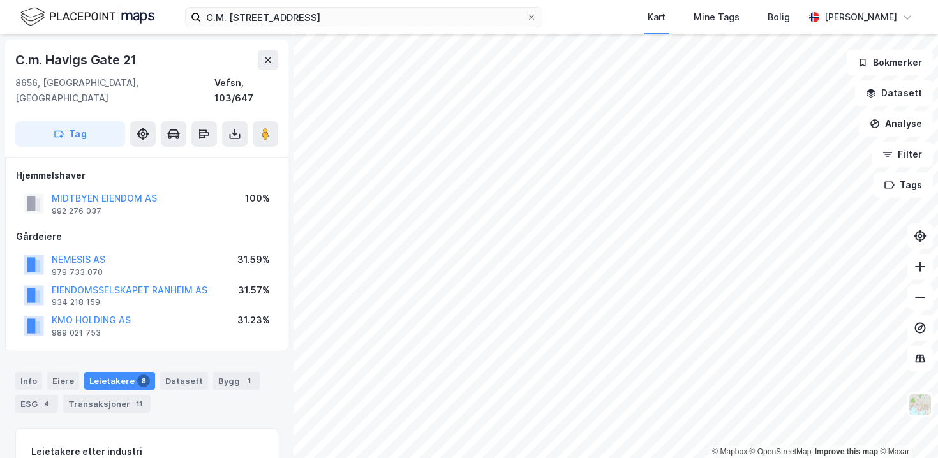
click at [175, 188] on div "MIDTBYEN EIENDOM AS 992 276 037 100%" at bounding box center [147, 203] width 262 height 31
copy button "MIDTBYEN EIENDOM AS"
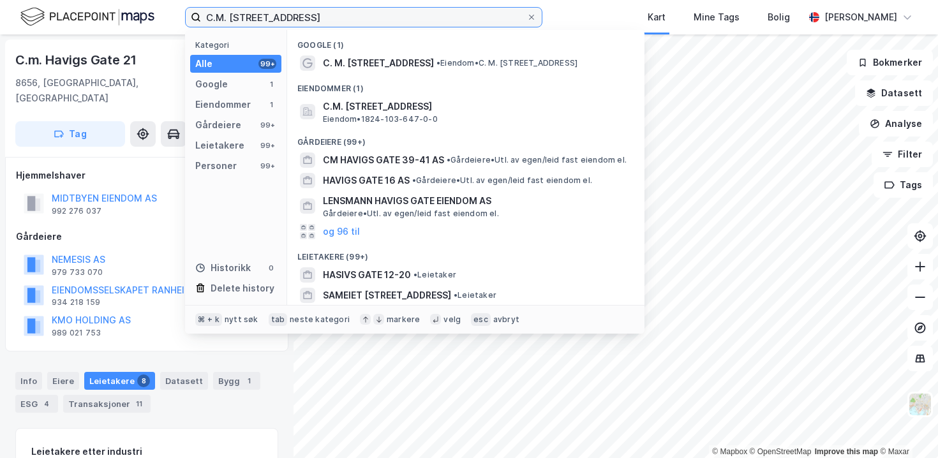
click at [249, 18] on input "C.M. [STREET_ADDRESS]" at bounding box center [363, 17] width 325 height 19
click at [249, 17] on input "C.M. [STREET_ADDRESS]" at bounding box center [363, 17] width 325 height 19
click at [249, 7] on label "C.M. [STREET_ADDRESS]" at bounding box center [363, 17] width 357 height 20
click at [249, 8] on input "C.M. [STREET_ADDRESS]" at bounding box center [363, 17] width 325 height 19
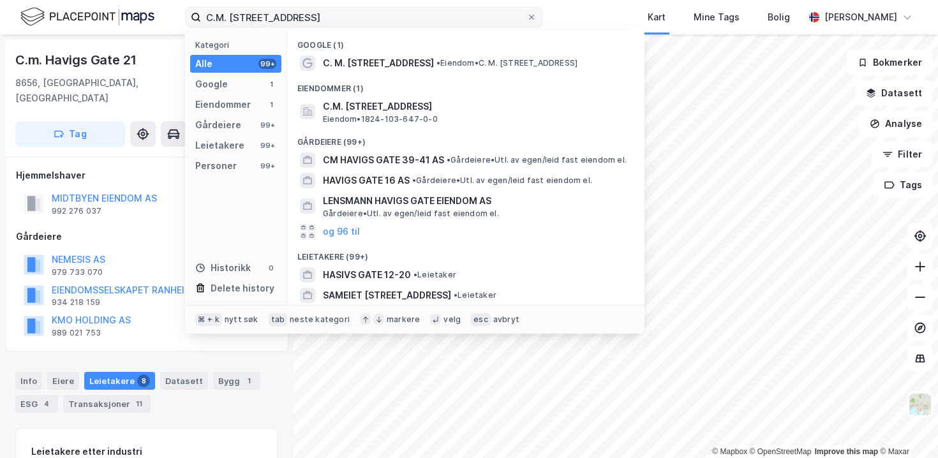
click at [249, 7] on label "C.M. [STREET_ADDRESS]" at bounding box center [363, 17] width 357 height 20
click at [249, 8] on input "C.M. [STREET_ADDRESS]" at bounding box center [363, 17] width 325 height 19
click at [249, 7] on label "C.M. [STREET_ADDRESS]" at bounding box center [363, 17] width 357 height 20
click at [249, 8] on input "C.M. [STREET_ADDRESS]" at bounding box center [363, 17] width 325 height 19
click at [249, 10] on input "C.M. [STREET_ADDRESS]" at bounding box center [363, 17] width 325 height 19
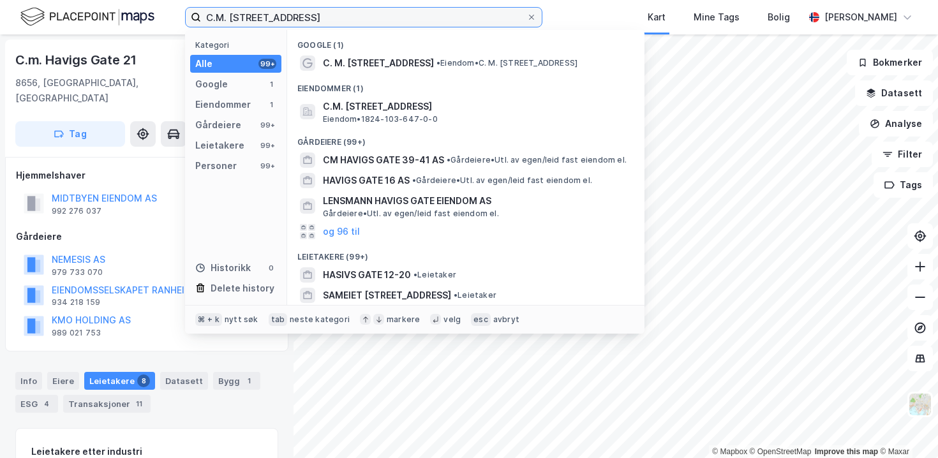
click at [249, 10] on input "C.M. [STREET_ADDRESS]" at bounding box center [363, 17] width 325 height 19
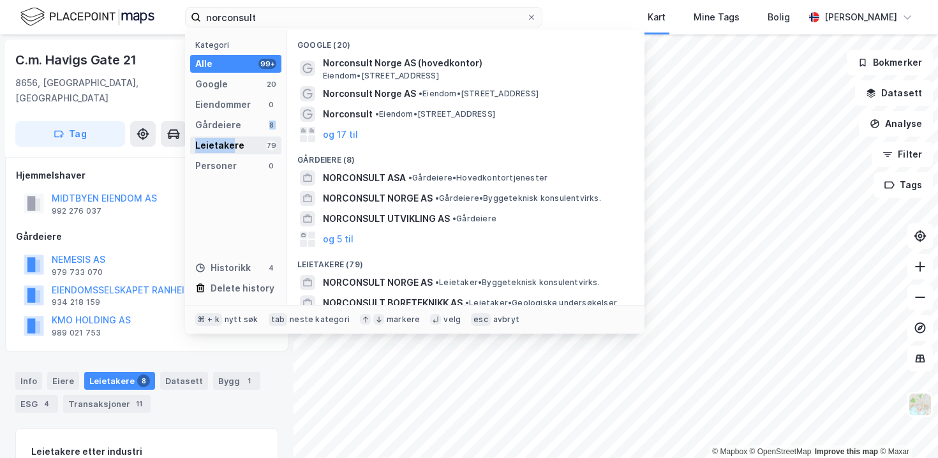
drag, startPoint x: 237, startPoint y: 129, endPoint x: 232, endPoint y: 142, distance: 13.7
click at [232, 142] on div "Kategori Alle 99+ Google 20 Eiendommer 0 Gårdeiere 8 Leietakere 79 Personer 0 H…" at bounding box center [236, 167] width 102 height 275
click at [232, 142] on div "Leietakere" at bounding box center [219, 145] width 49 height 15
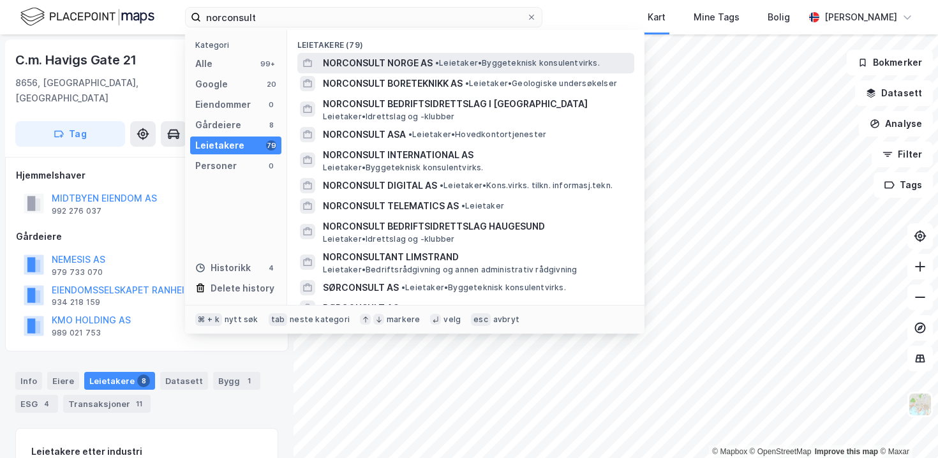
click at [377, 65] on span "NORCONSULT NORGE AS" at bounding box center [378, 62] width 110 height 15
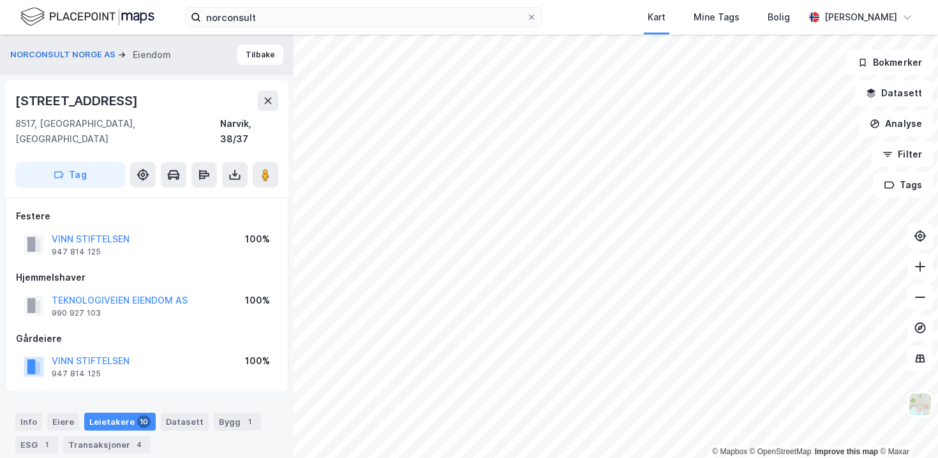
scroll to position [1, 0]
click at [173, 350] on div "VINN STIFTELSEN 947 814 125 100%" at bounding box center [147, 365] width 262 height 31
click at [207, 289] on div "TEKNOLOGIVEIEN EIENDOM AS 990 927 103 100%" at bounding box center [147, 304] width 262 height 31
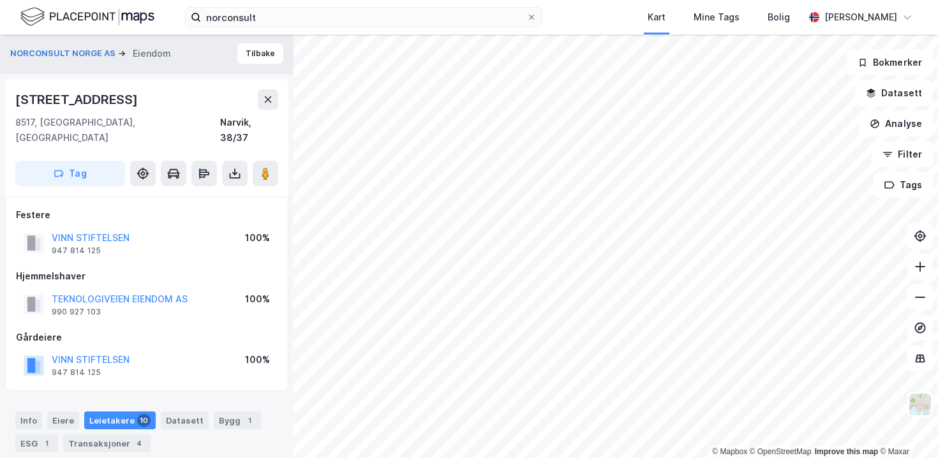
click at [207, 289] on div "TEKNOLOGIVEIEN EIENDOM AS 990 927 103 100%" at bounding box center [147, 304] width 262 height 31
copy button "TEKNOLOGIVEIEN EIENDOM AS"
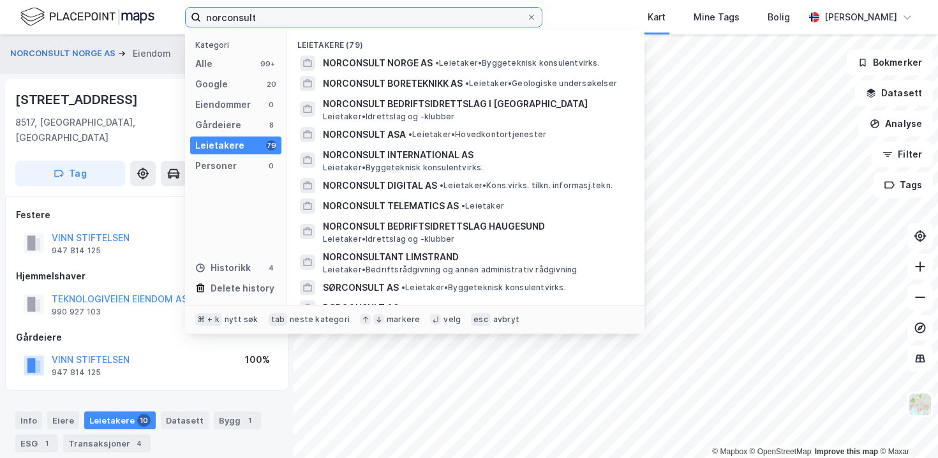
click at [230, 17] on input "norconsult" at bounding box center [363, 17] width 325 height 19
click at [253, 18] on input "norconsult" at bounding box center [363, 17] width 325 height 19
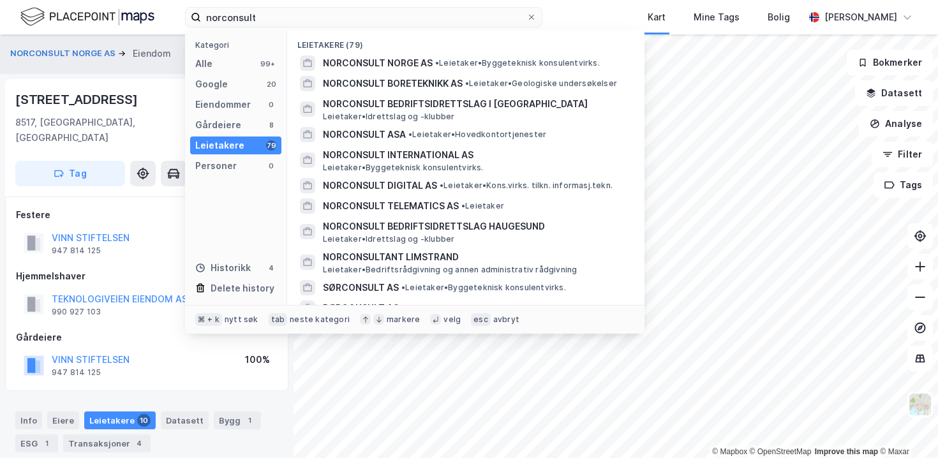
click at [256, 150] on div "Leietakere 79" at bounding box center [235, 146] width 91 height 18
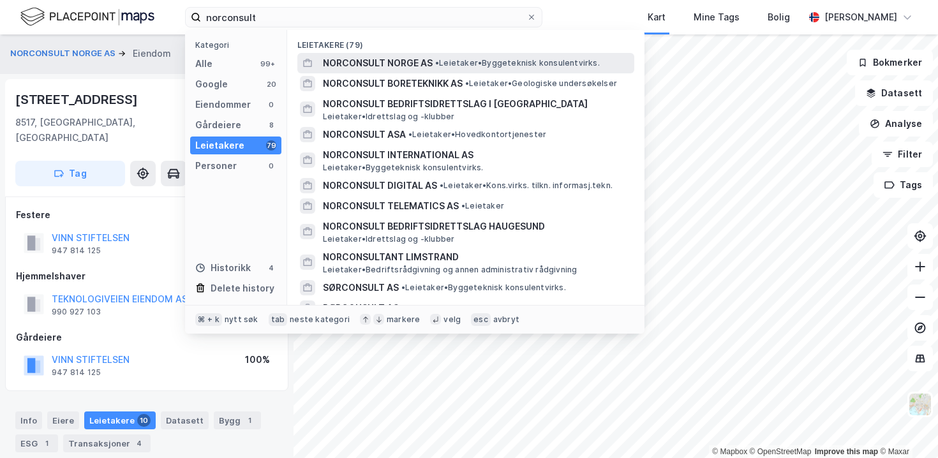
click at [329, 61] on span "NORCONSULT NORGE AS" at bounding box center [378, 62] width 110 height 15
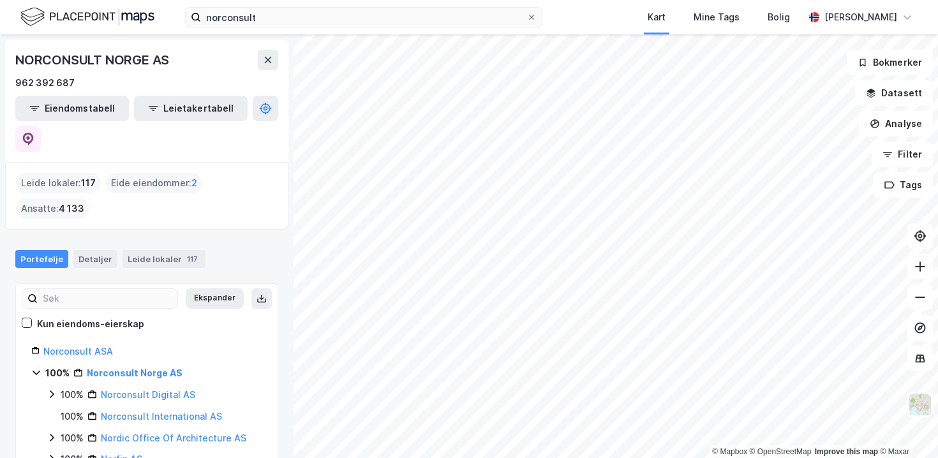
click at [418, 0] on html "norconsult Kart Mine Tags Bolig [PERSON_NAME] © Mapbox © OpenStreetMap Improve …" at bounding box center [469, 229] width 938 height 458
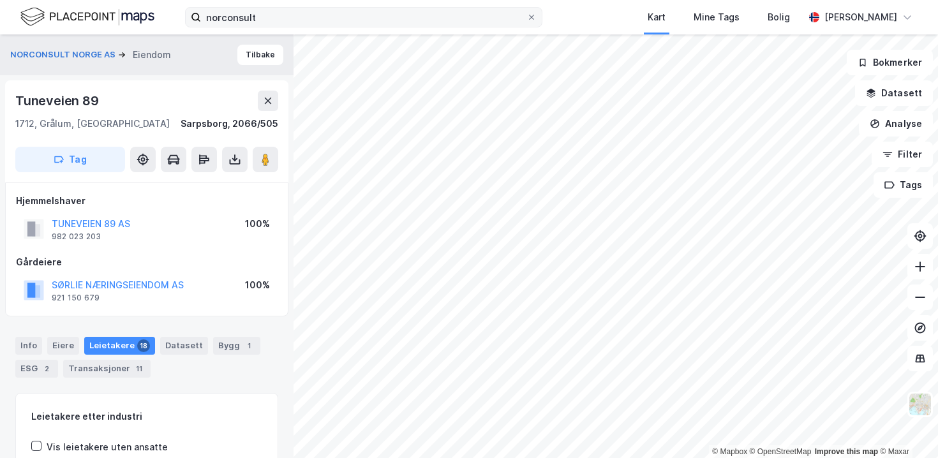
scroll to position [1, 0]
click at [202, 278] on div "SØRLIE NÆRINGSEIENDOM AS 921 150 679 100%" at bounding box center [147, 289] width 262 height 31
copy button "SØRLIE NÆRINGSEIENDOM AS"
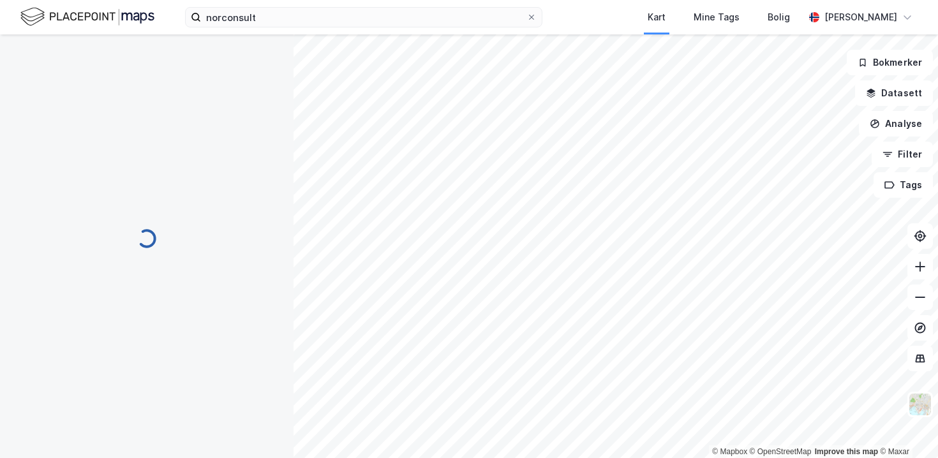
scroll to position [1, 0]
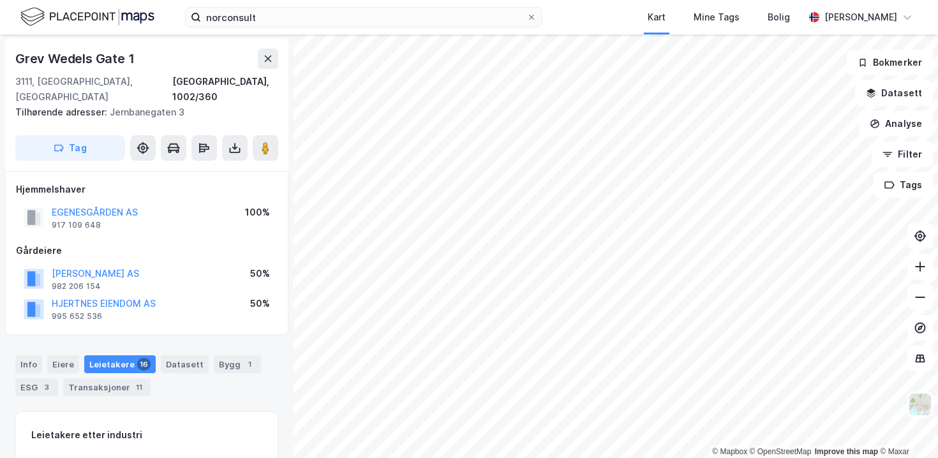
click at [205, 293] on div "HJERTNES EIENDOM AS 995 652 536 50%" at bounding box center [147, 308] width 262 height 31
click at [191, 293] on div "HJERTNES EIENDOM AS 995 652 536 50%" at bounding box center [147, 308] width 262 height 31
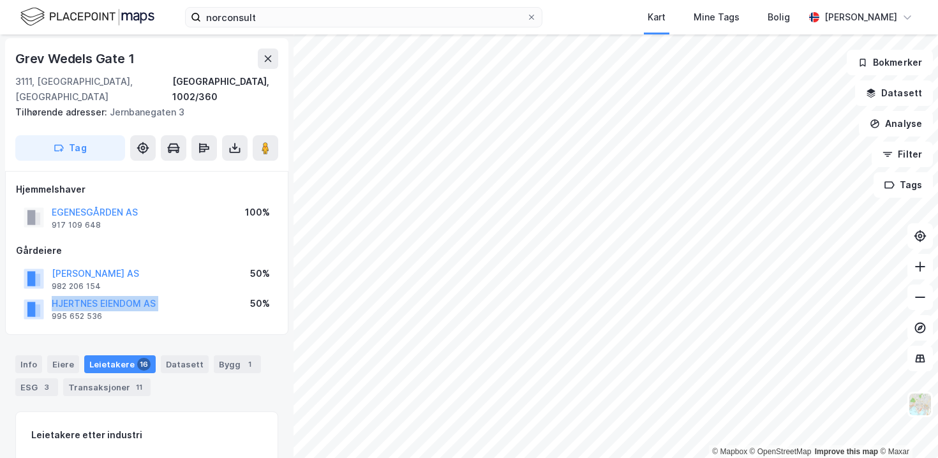
click at [191, 293] on div "HJERTNES EIENDOM AS 995 652 536 50%" at bounding box center [147, 308] width 262 height 31
copy button "HJERTNES EIENDOM AS"
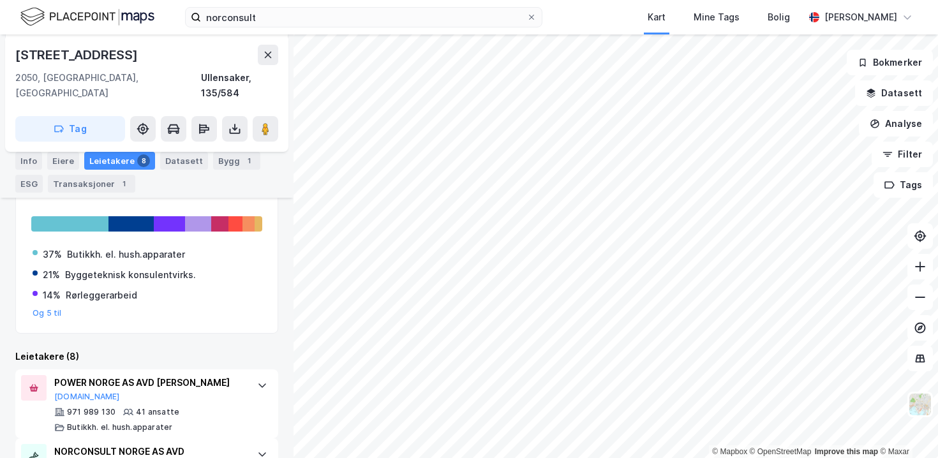
scroll to position [161, 0]
click at [66, 164] on div "Eiere" at bounding box center [63, 161] width 32 height 18
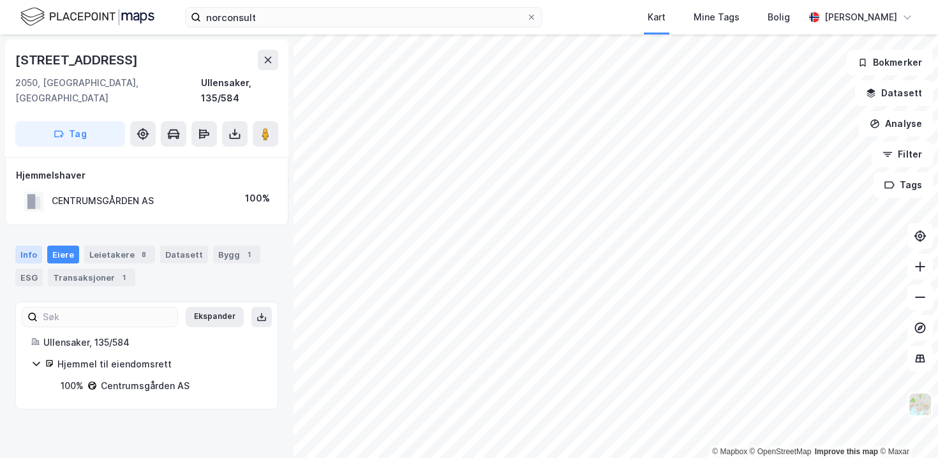
click at [29, 246] on div "Info" at bounding box center [28, 255] width 27 height 18
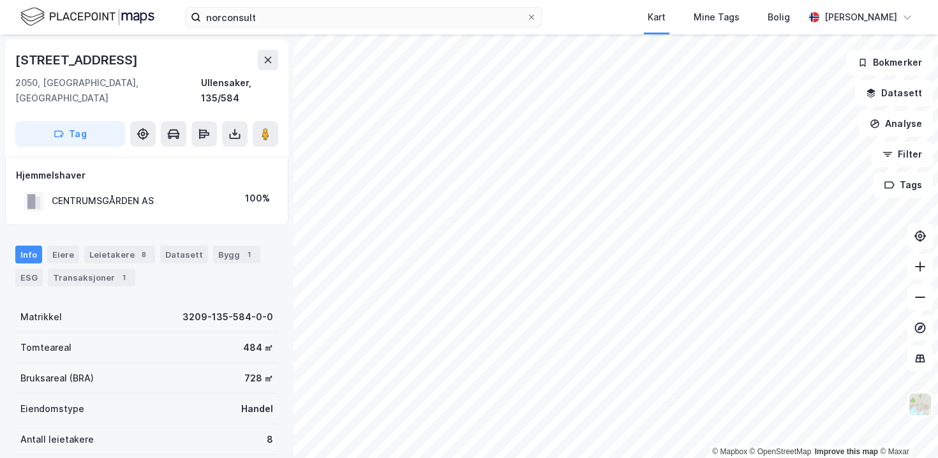
click at [113, 193] on div "CENTRUMSGÅRDEN AS" at bounding box center [103, 200] width 102 height 15
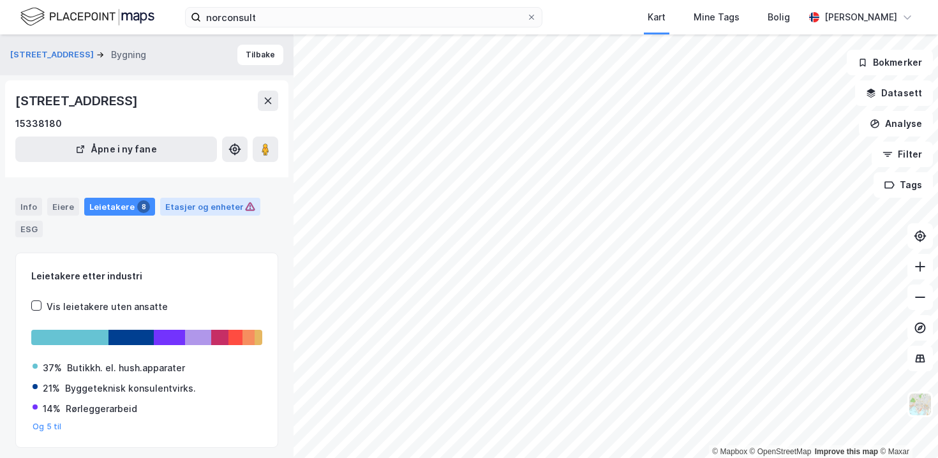
click at [187, 208] on div "Etasjer og enheter" at bounding box center [210, 206] width 90 height 11
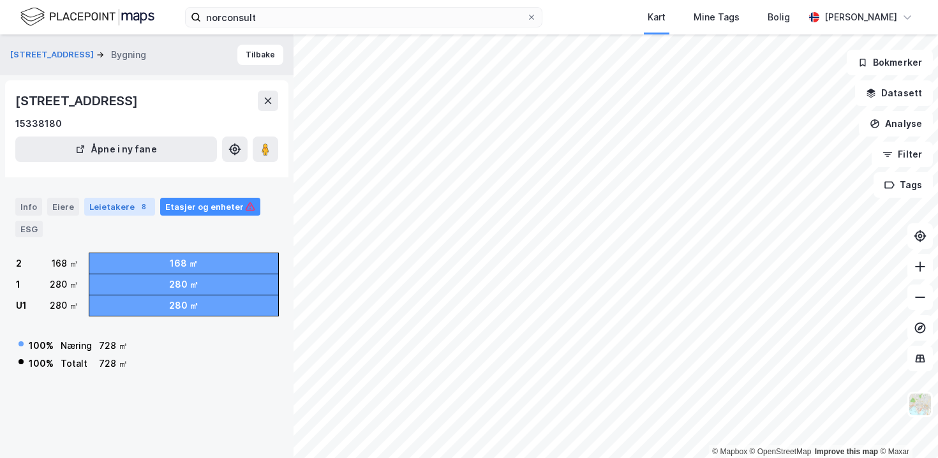
click at [126, 206] on div "Leietakere 8" at bounding box center [119, 207] width 71 height 18
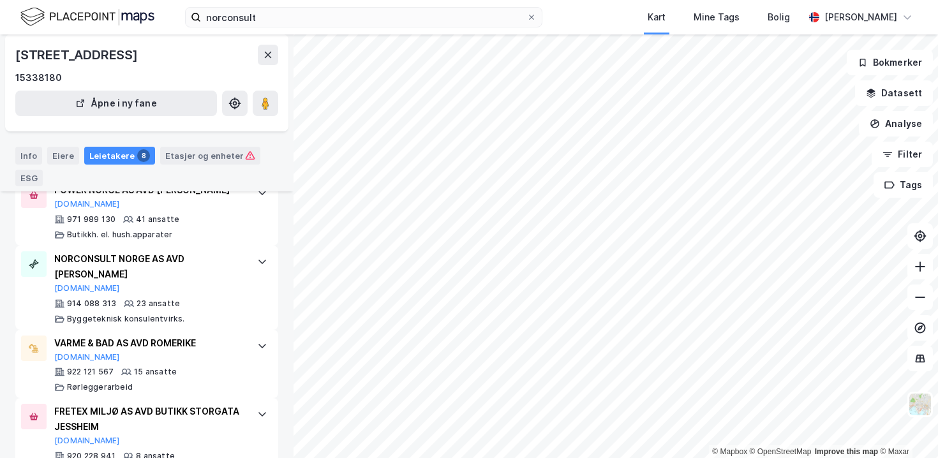
scroll to position [321, 0]
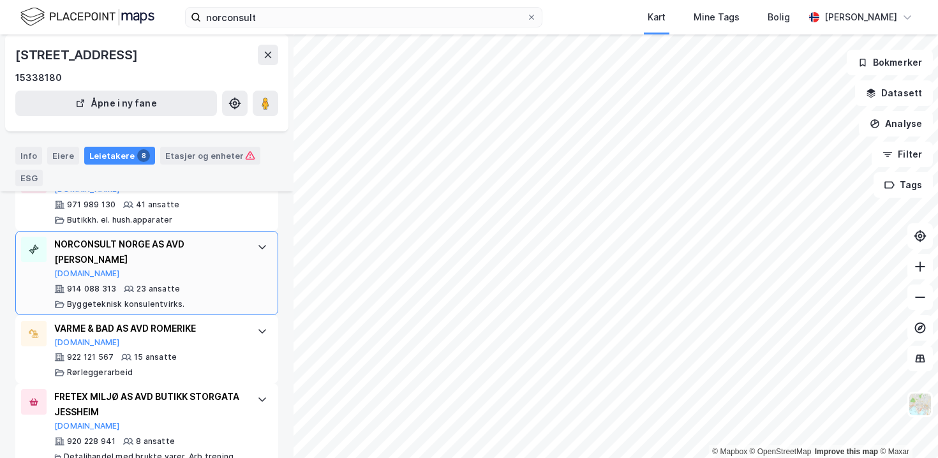
click at [174, 284] on div "23 ansatte" at bounding box center [158, 289] width 43 height 10
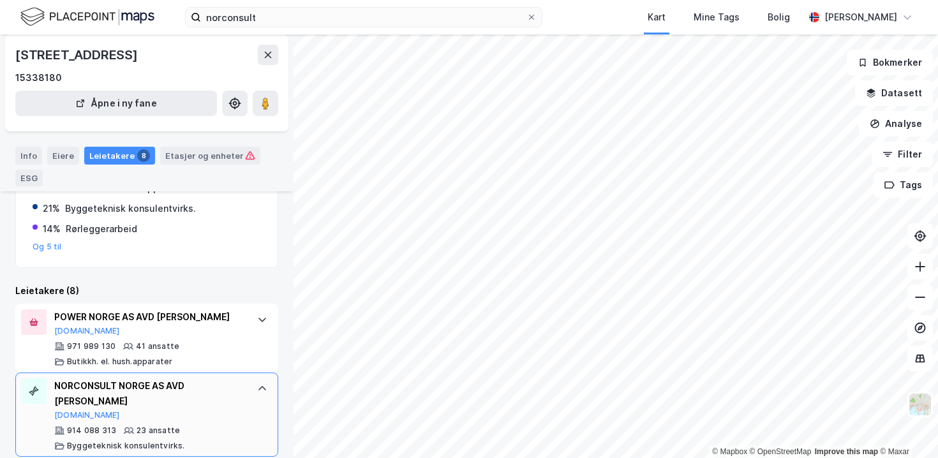
scroll to position [117, 0]
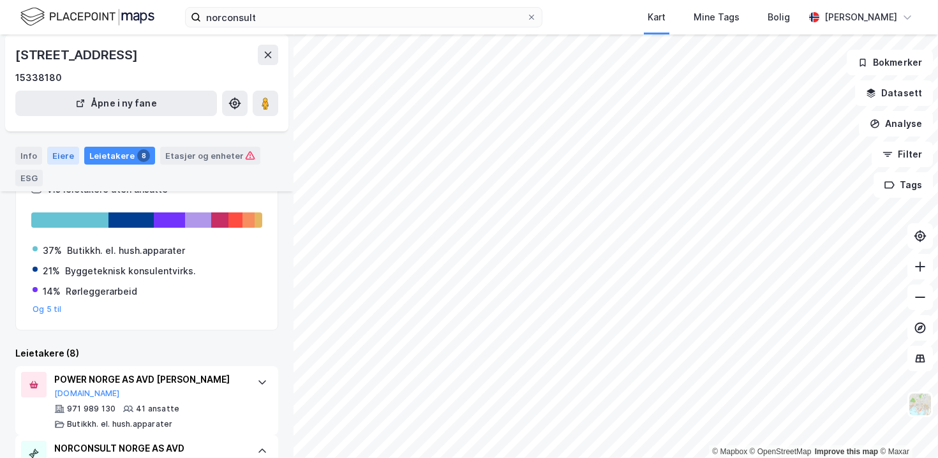
click at [52, 156] on div "Eiere" at bounding box center [63, 156] width 32 height 18
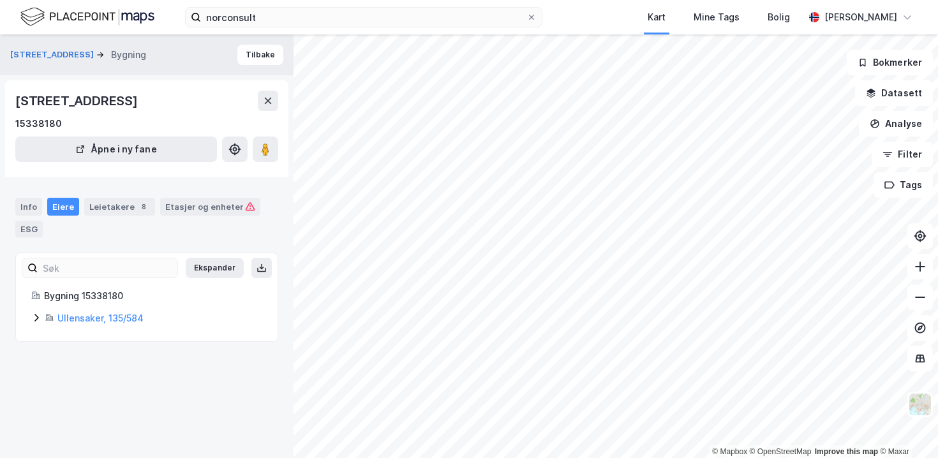
click at [29, 197] on div "Info Eiere Leietakere 8 Etasjer og enheter ESG" at bounding box center [146, 212] width 293 height 60
click at [29, 206] on div "Info" at bounding box center [28, 207] width 27 height 18
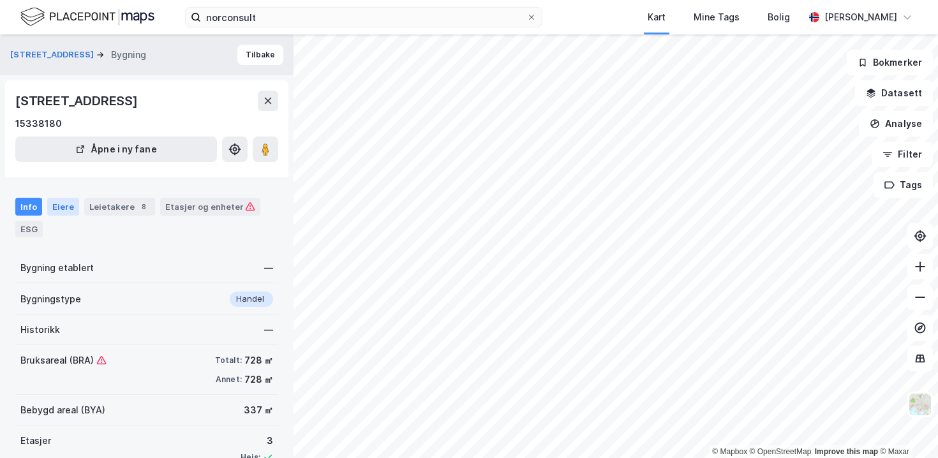
click at [61, 209] on div "Eiere" at bounding box center [63, 207] width 32 height 18
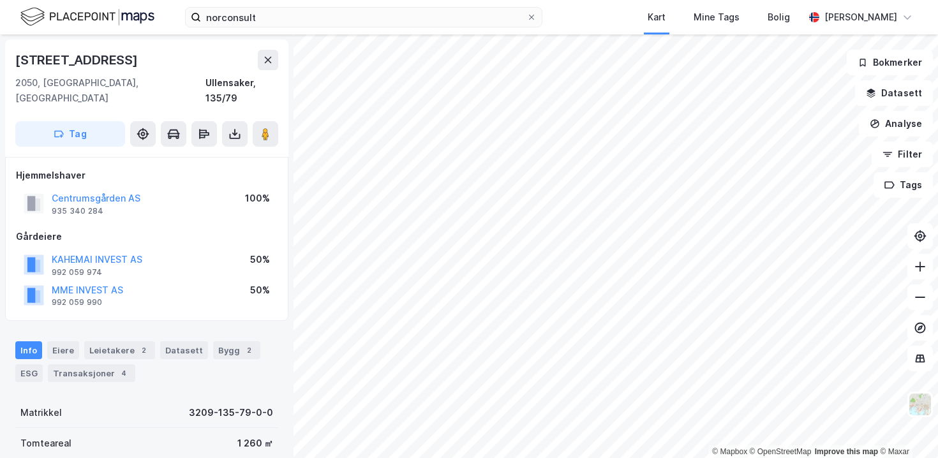
scroll to position [1, 0]
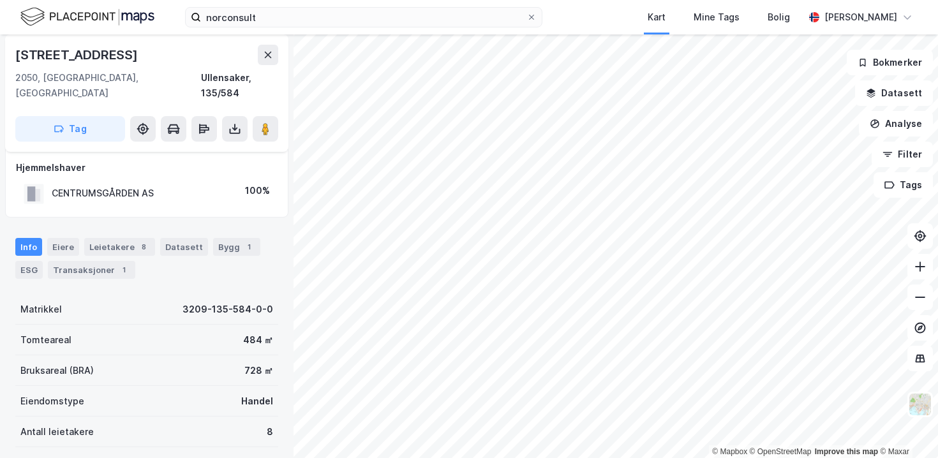
scroll to position [6, 0]
click at [77, 187] on div "CENTRUMSGÅRDEN AS" at bounding box center [103, 194] width 102 height 15
copy div "CENTRUMSGÅRDEN AS"
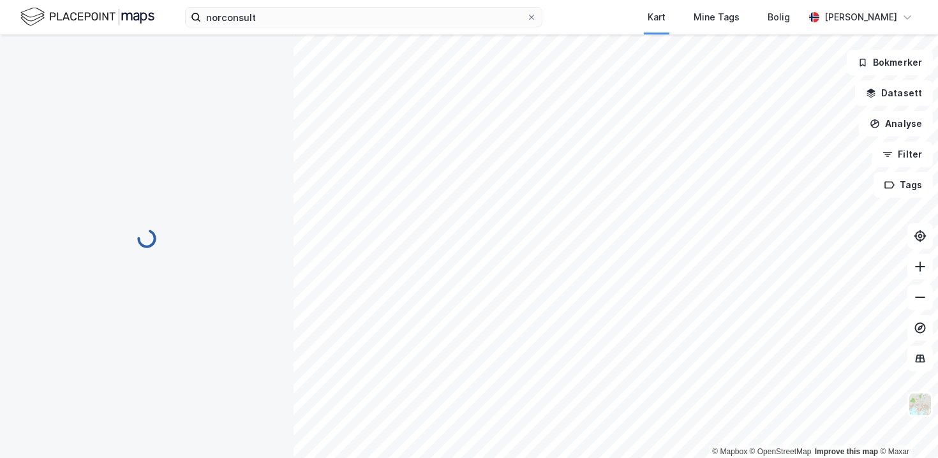
scroll to position [6, 0]
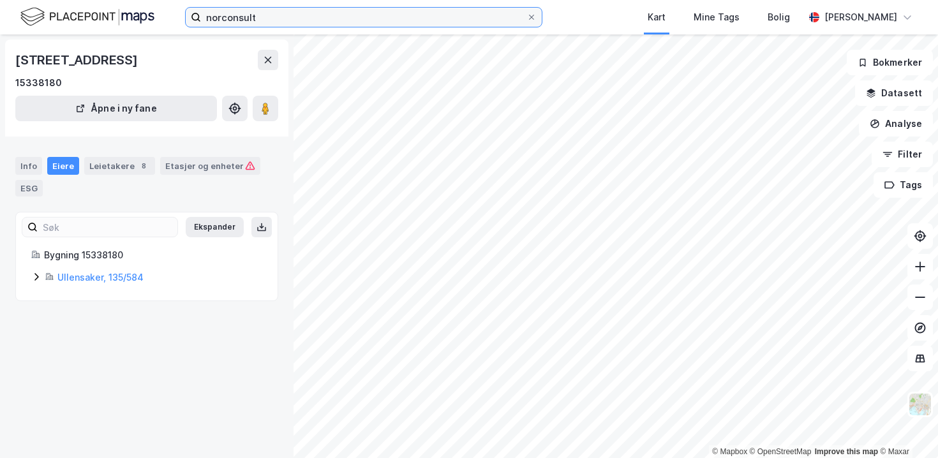
click at [247, 9] on input "norconsult" at bounding box center [363, 17] width 325 height 19
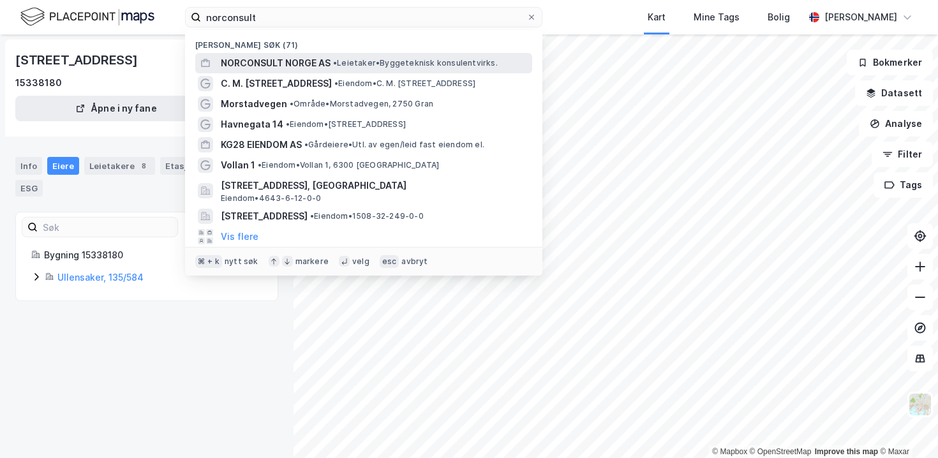
click at [291, 63] on span "NORCONSULT NORGE AS" at bounding box center [276, 62] width 110 height 15
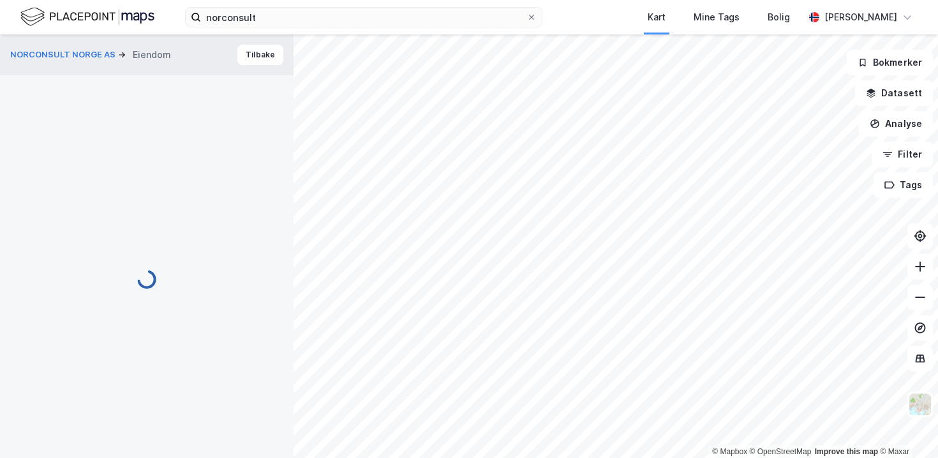
scroll to position [6, 0]
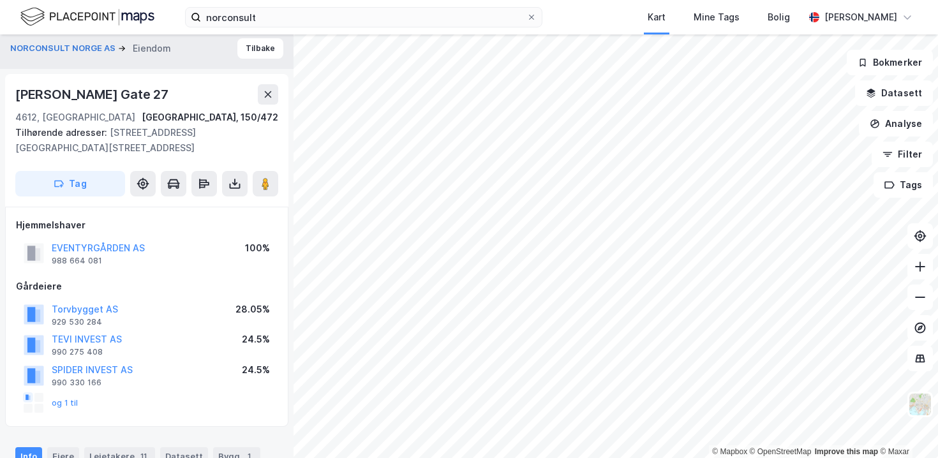
click at [165, 238] on div "EVENTYRGÅRDEN AS 988 664 081 100%" at bounding box center [147, 253] width 262 height 31
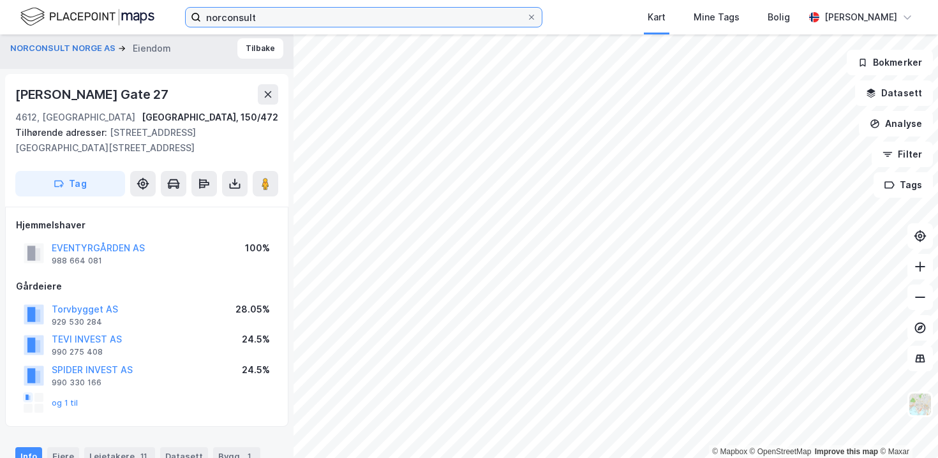
click at [270, 13] on input "norconsult" at bounding box center [363, 17] width 325 height 19
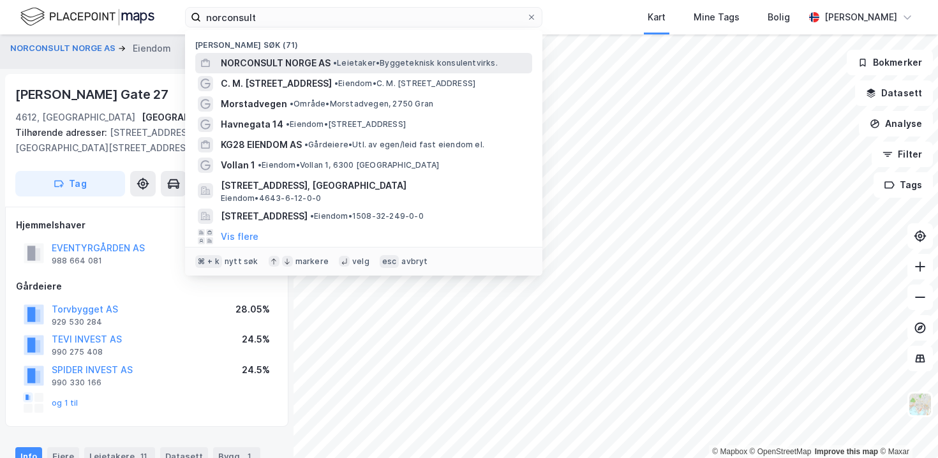
click at [287, 60] on span "NORCONSULT NORGE AS" at bounding box center [276, 62] width 110 height 15
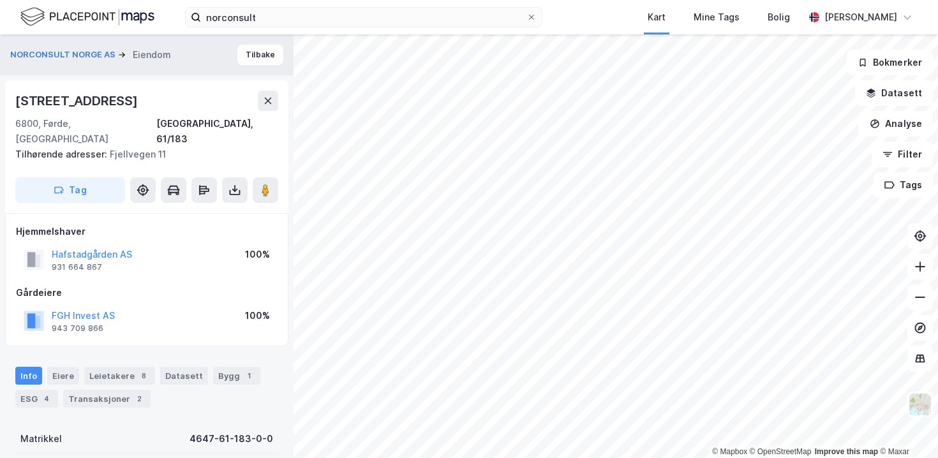
scroll to position [6, 0]
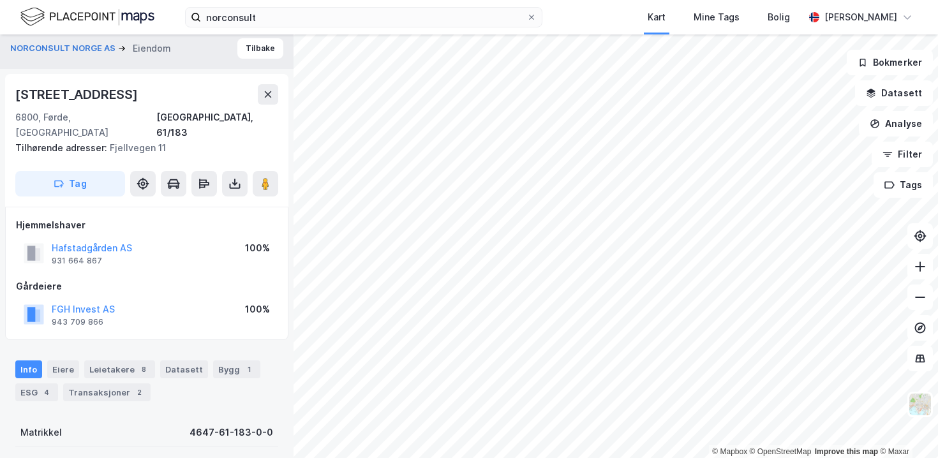
click at [144, 240] on div "Hafstadgården AS 931 664 867 100%" at bounding box center [147, 253] width 262 height 31
click at [144, 238] on div "Hafstadgården AS 931 664 867 100%" at bounding box center [147, 253] width 262 height 31
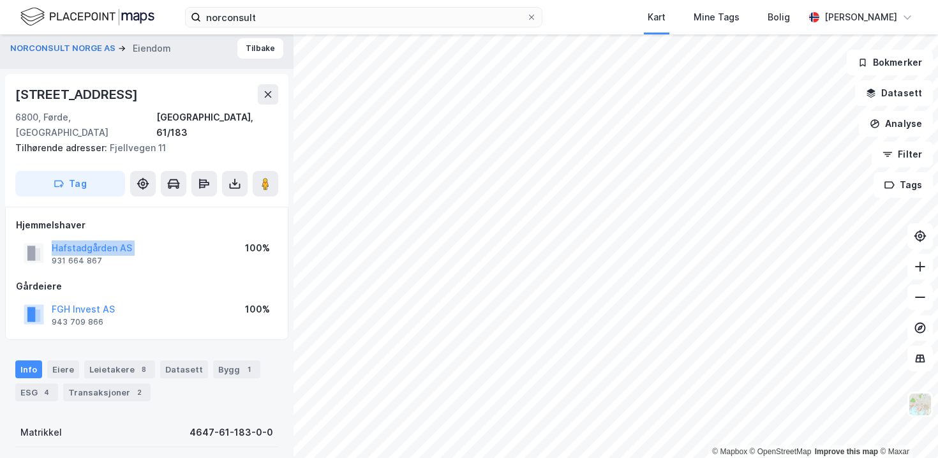
click at [144, 238] on div "Hafstadgården AS 931 664 867 100%" at bounding box center [147, 253] width 262 height 31
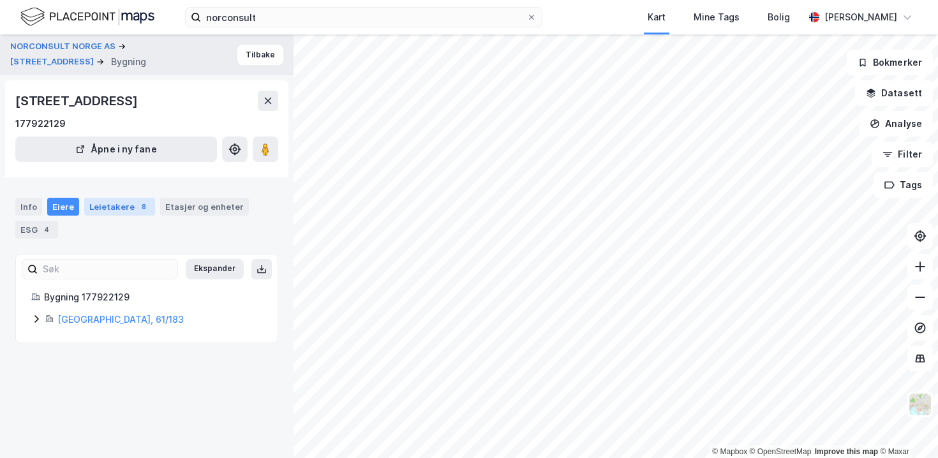
click at [120, 207] on div "Leietakere 8" at bounding box center [119, 207] width 71 height 18
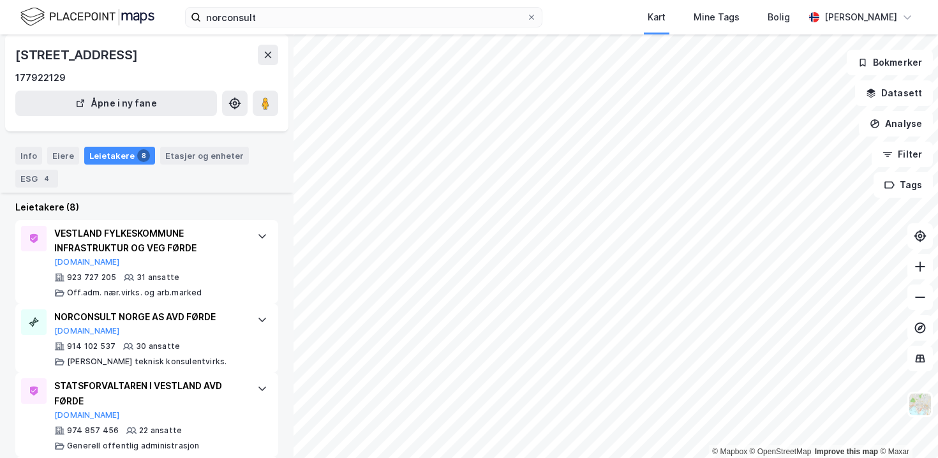
scroll to position [270, 0]
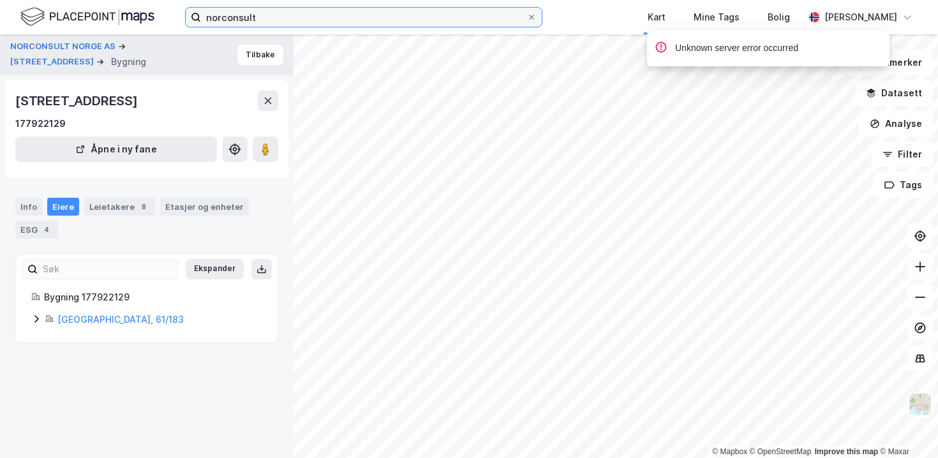
click at [306, 20] on input "norconsult" at bounding box center [363, 17] width 325 height 19
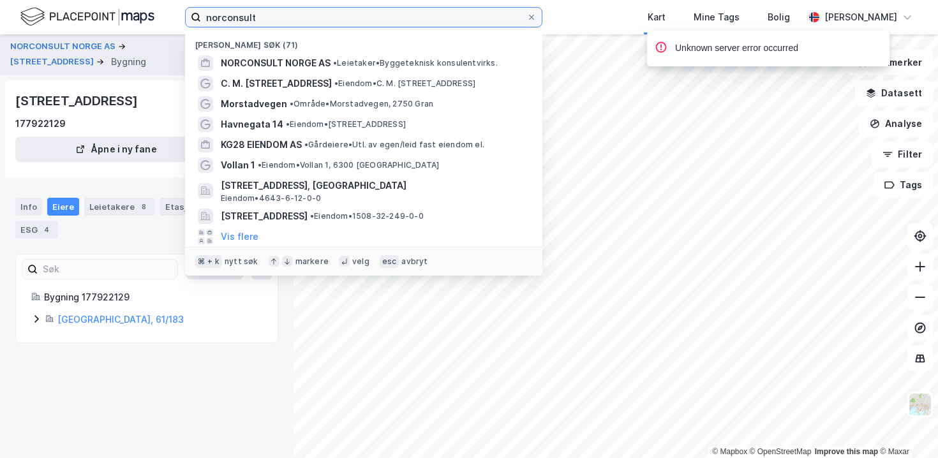
click at [306, 20] on input "norconsult" at bounding box center [363, 17] width 325 height 19
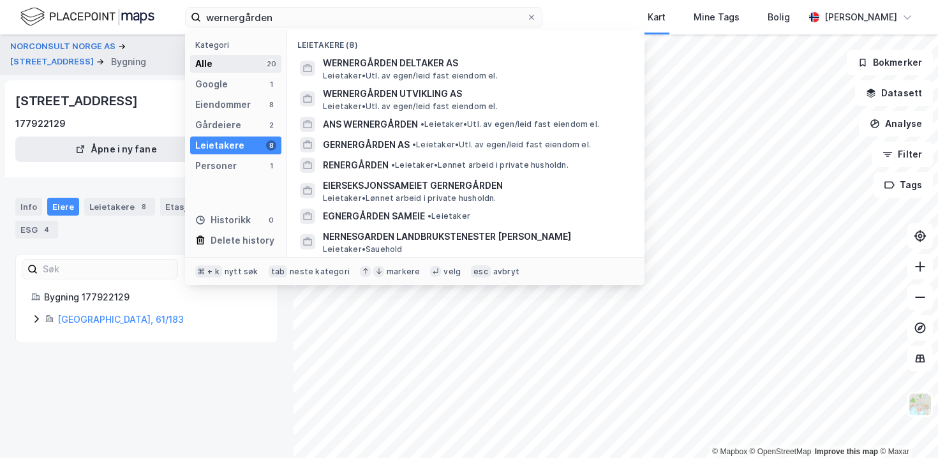
click at [254, 61] on div "Alle 20" at bounding box center [235, 64] width 91 height 18
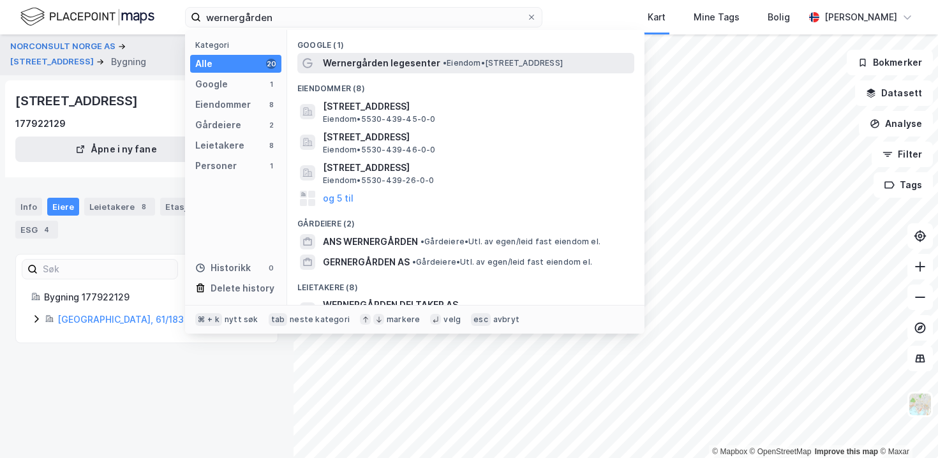
click at [341, 62] on span "Wernergården legesenter" at bounding box center [381, 62] width 117 height 15
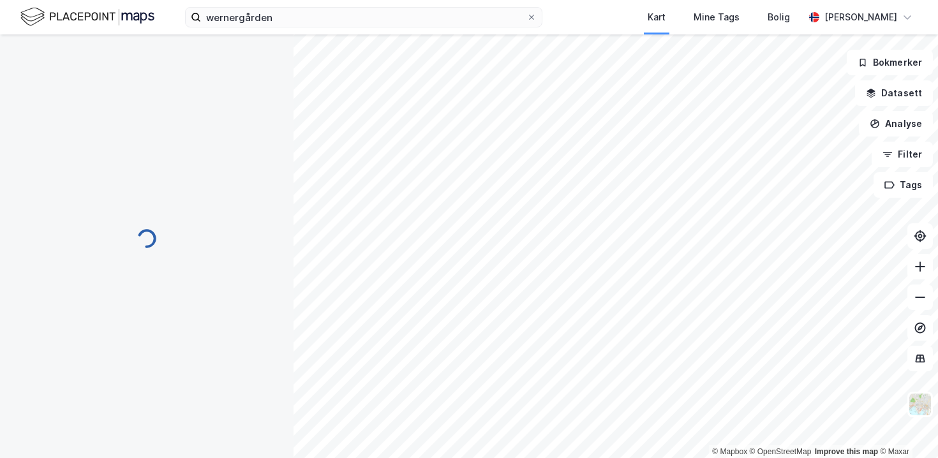
scroll to position [236, 0]
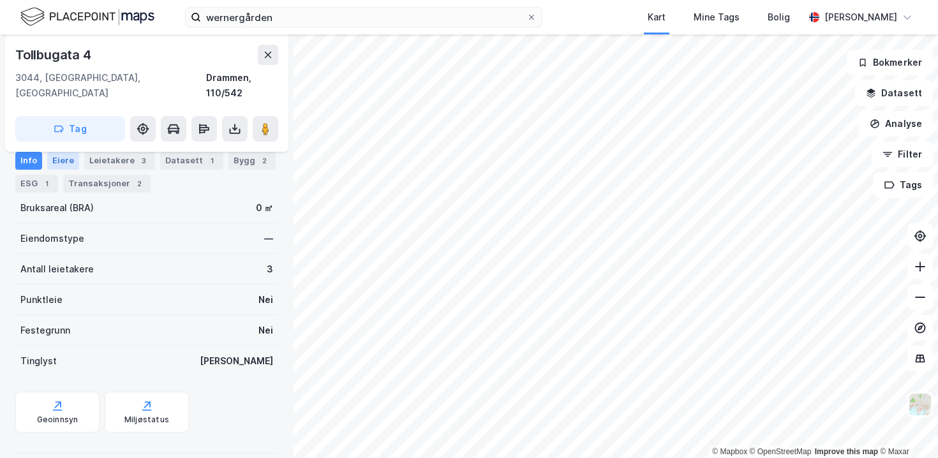
click at [65, 163] on div "Eiere" at bounding box center [63, 161] width 32 height 18
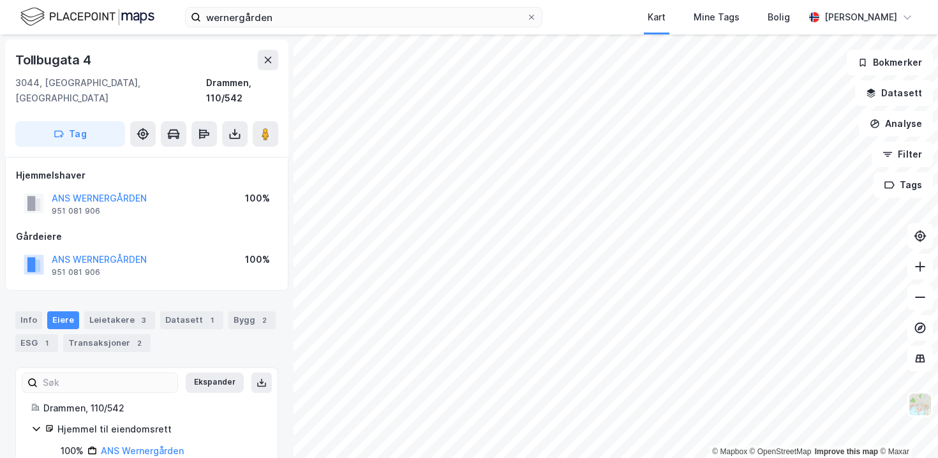
click at [166, 249] on div "ANS WERNERGÅRDEN 951 081 906 100%" at bounding box center [147, 264] width 262 height 31
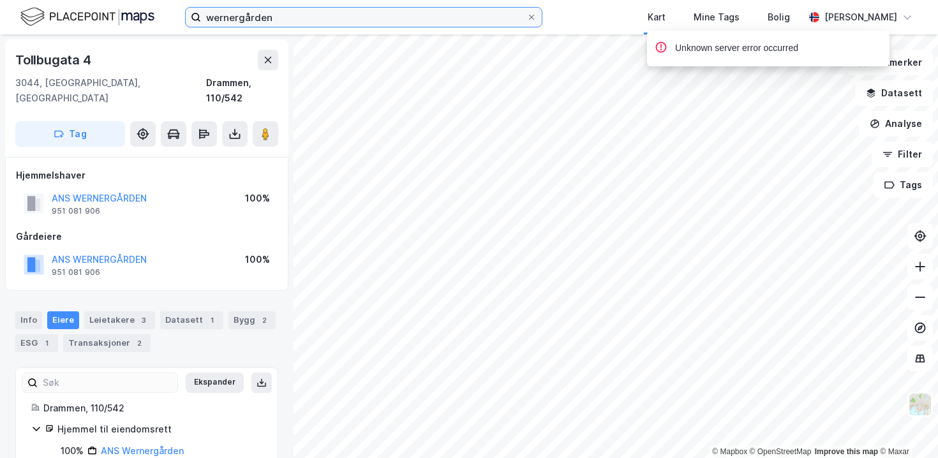
click at [249, 21] on input "wernergården" at bounding box center [363, 17] width 325 height 19
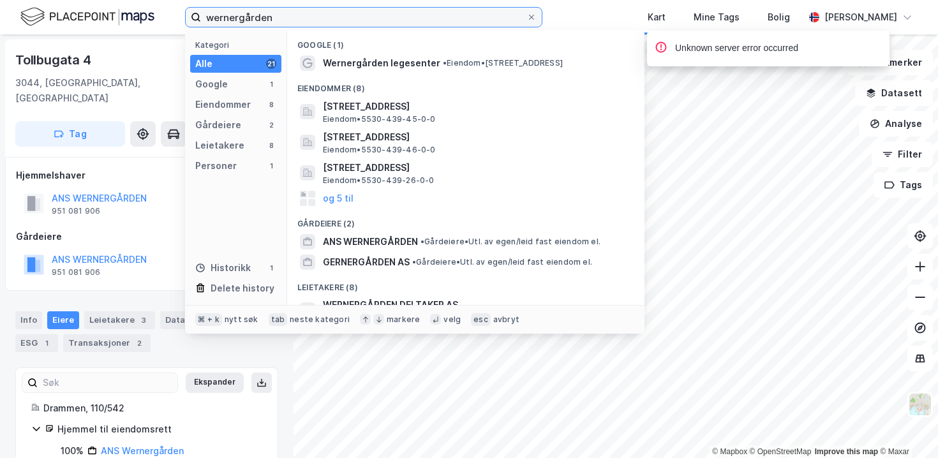
click at [249, 21] on input "wernergården" at bounding box center [363, 17] width 325 height 19
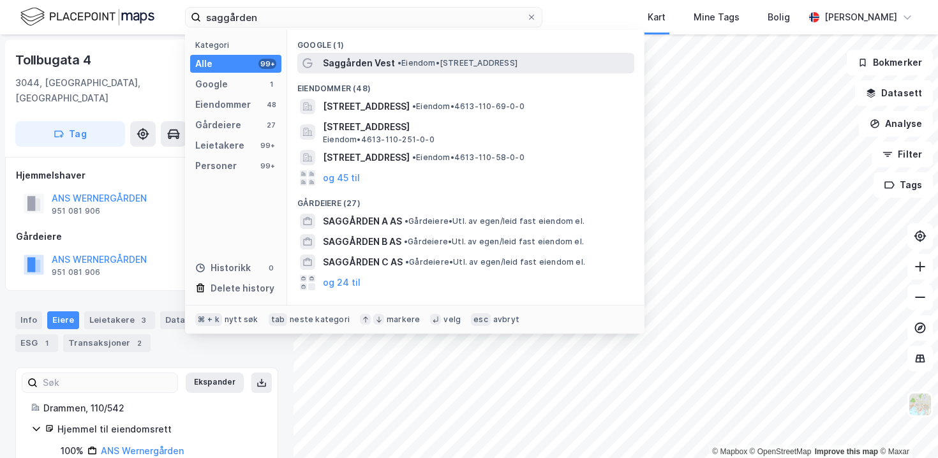
click at [341, 63] on span "Saggården Vest" at bounding box center [359, 62] width 72 height 15
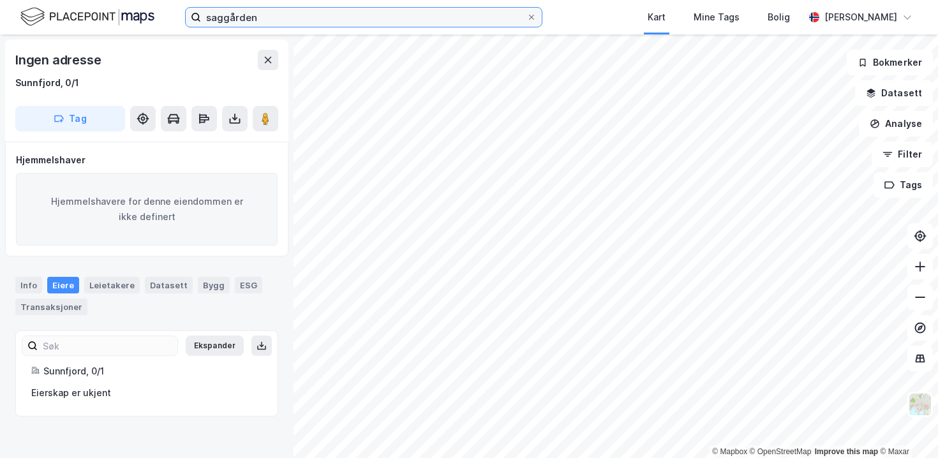
click at [385, 13] on input "saggården" at bounding box center [363, 17] width 325 height 19
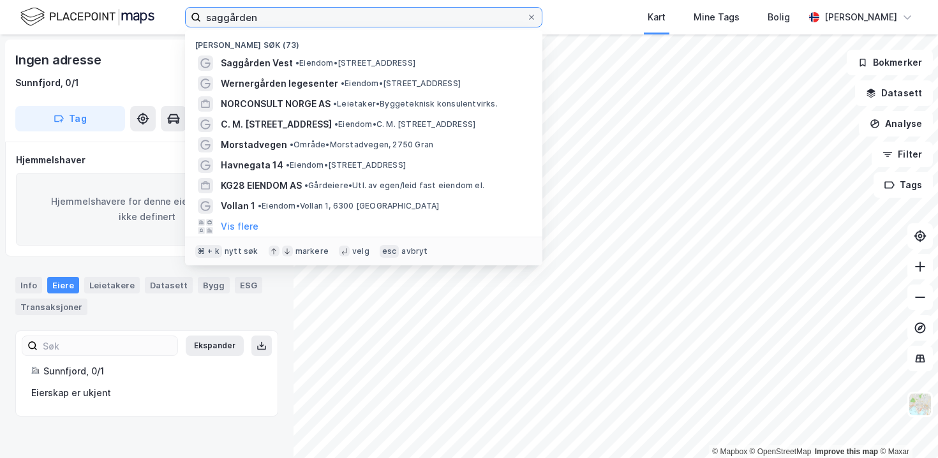
click at [385, 13] on input "saggården" at bounding box center [363, 17] width 325 height 19
paste input "[STREET_ADDRESS]"
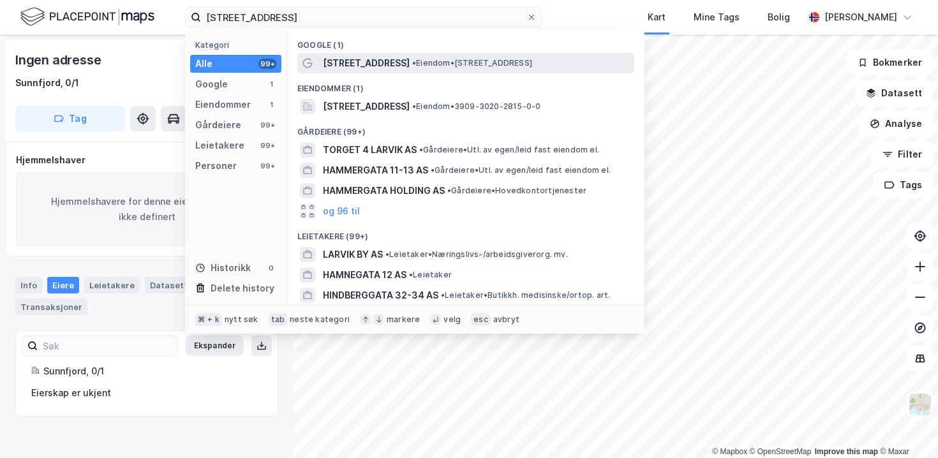
click at [378, 63] on span "[STREET_ADDRESS]" at bounding box center [366, 62] width 87 height 15
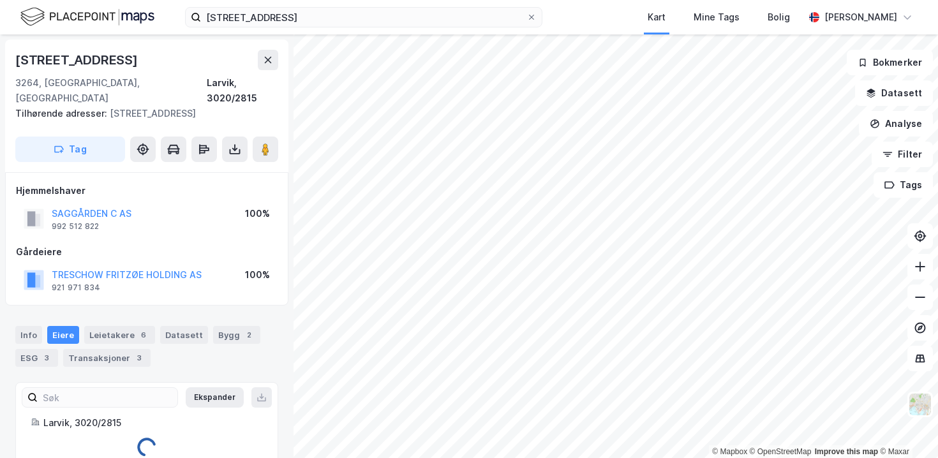
click at [182, 203] on div "SAGGÅRDEN C AS 992 512 822 100%" at bounding box center [147, 218] width 262 height 31
click at [206, 265] on div "TRESCHOW FRITZØE HOLDING AS 921 971 834 100%" at bounding box center [147, 280] width 262 height 31
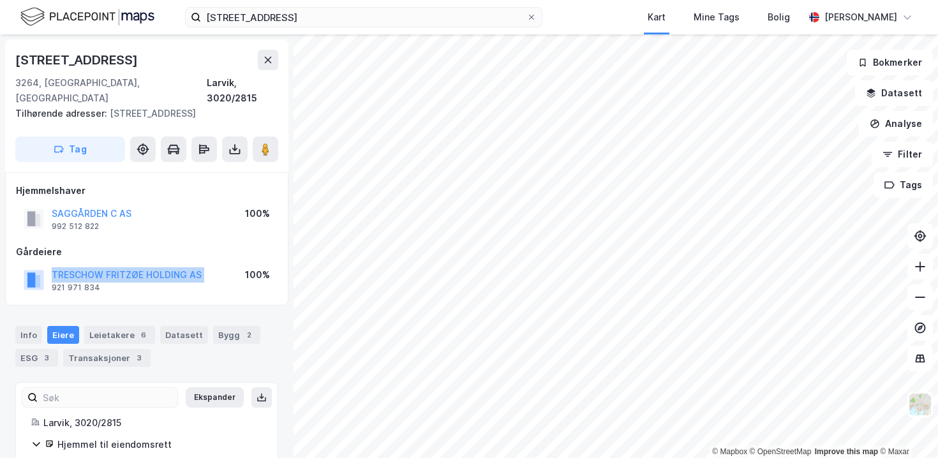
click at [206, 265] on div "TRESCHOW FRITZØE HOLDING AS 921 971 834 100%" at bounding box center [147, 280] width 262 height 31
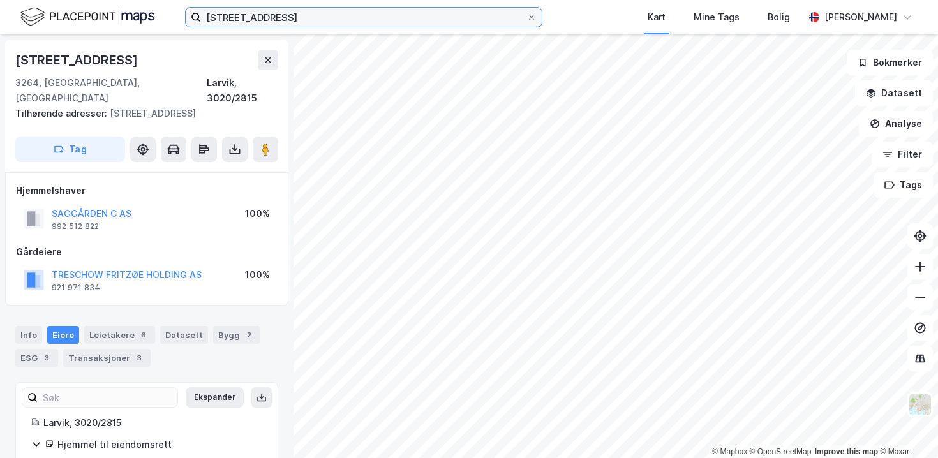
click at [351, 8] on input "[STREET_ADDRESS]" at bounding box center [363, 17] width 325 height 19
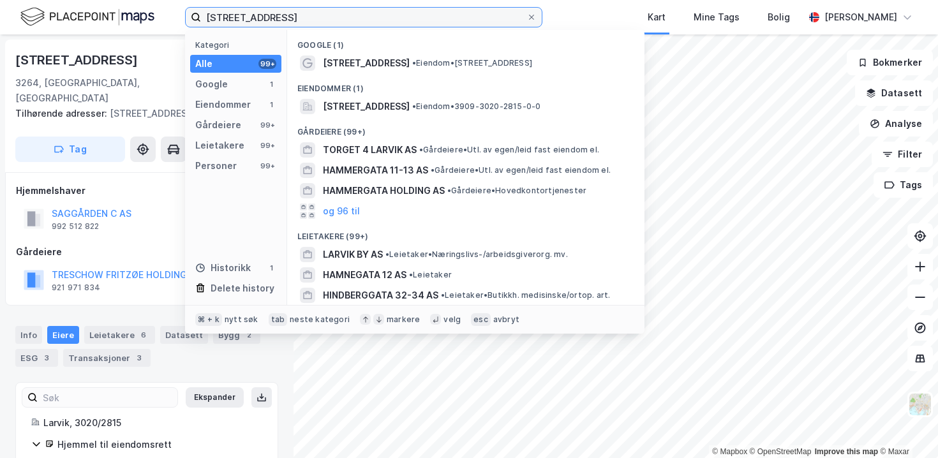
click at [351, 8] on input "[STREET_ADDRESS]" at bounding box center [363, 17] width 325 height 19
paste input "[STREET_ADDRESS]"
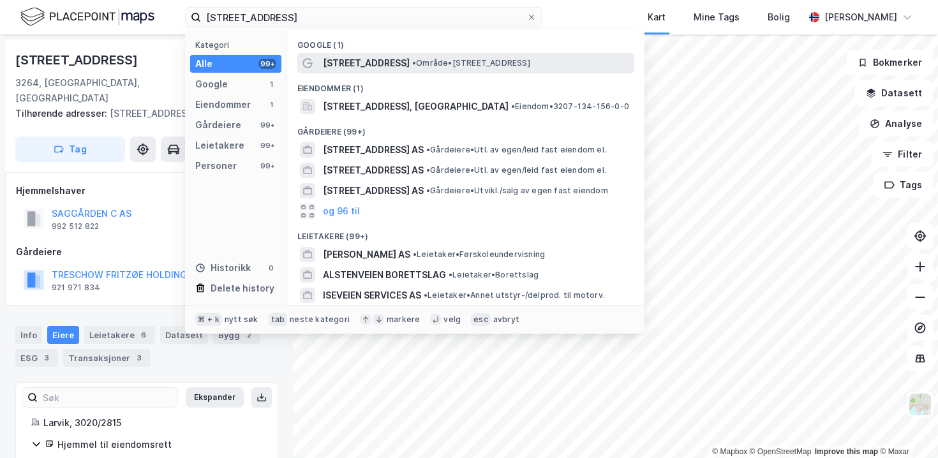
click at [336, 58] on span "[STREET_ADDRESS]" at bounding box center [366, 62] width 87 height 15
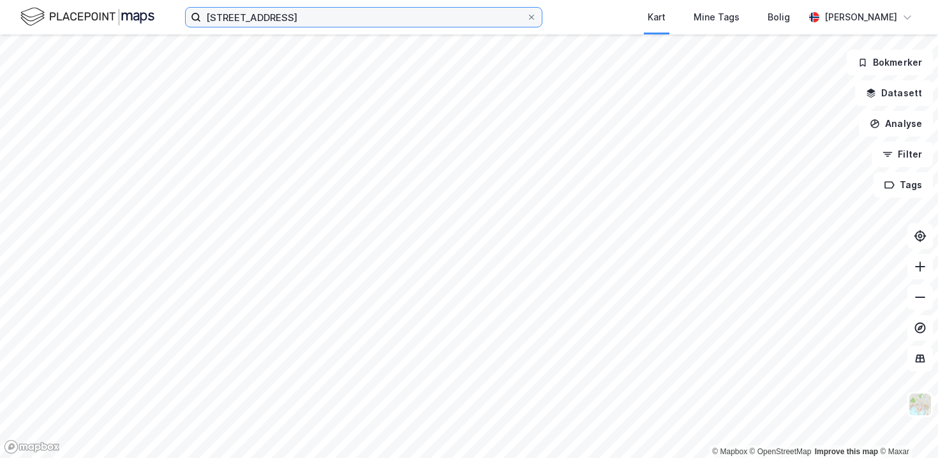
click at [265, 23] on input "[STREET_ADDRESS]" at bounding box center [363, 17] width 325 height 19
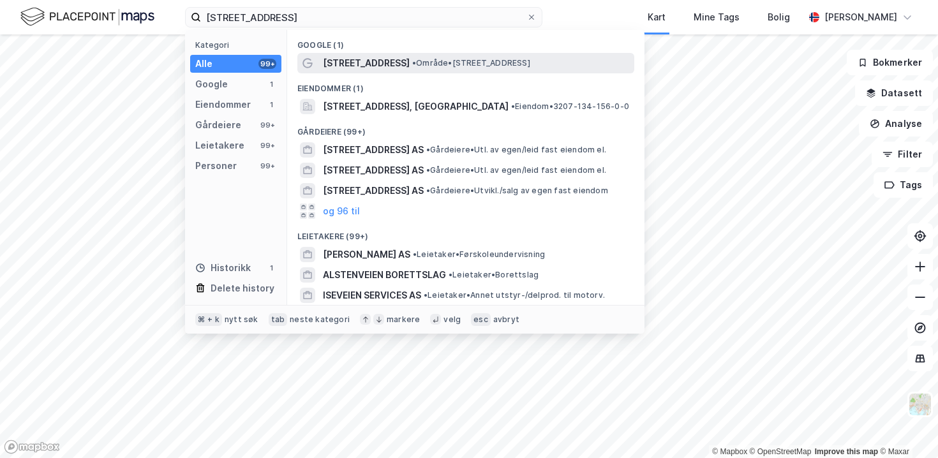
click at [337, 68] on span "[STREET_ADDRESS]" at bounding box center [366, 62] width 87 height 15
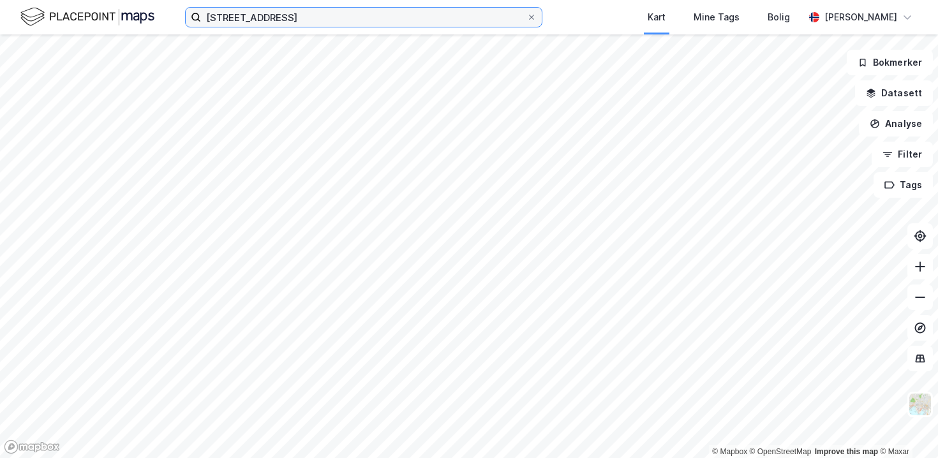
click at [243, 17] on input "[STREET_ADDRESS]" at bounding box center [363, 17] width 325 height 19
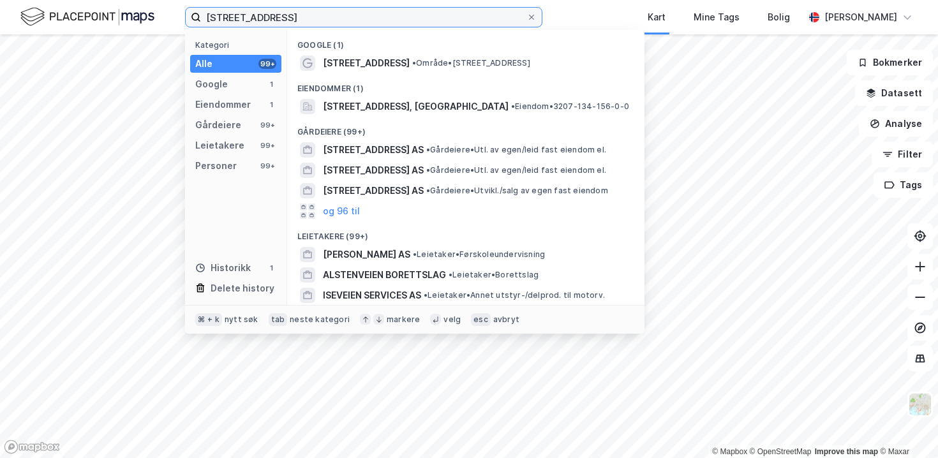
click at [243, 17] on input "[STREET_ADDRESS]" at bounding box center [363, 17] width 325 height 19
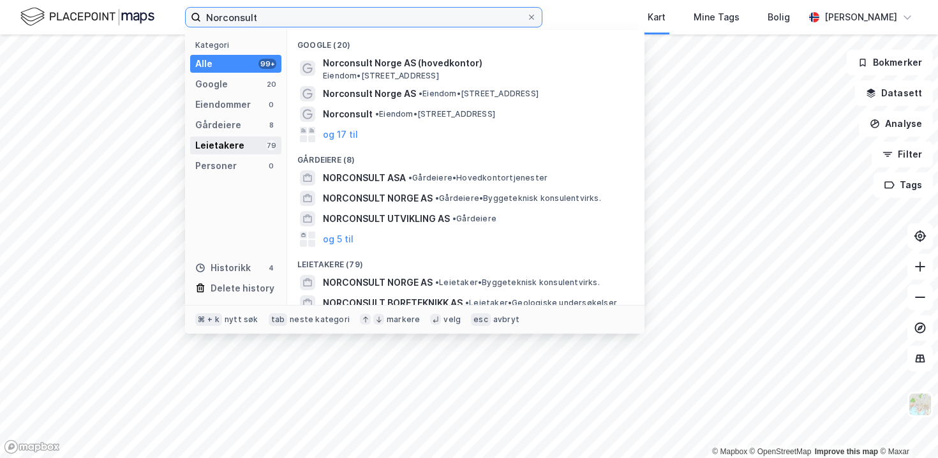
type input "Norconsult"
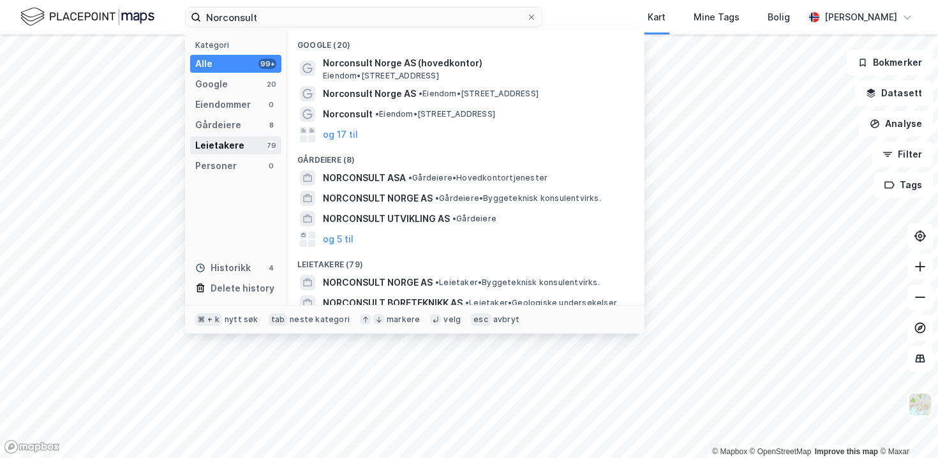
click at [231, 137] on div "Leietakere 79" at bounding box center [235, 146] width 91 height 18
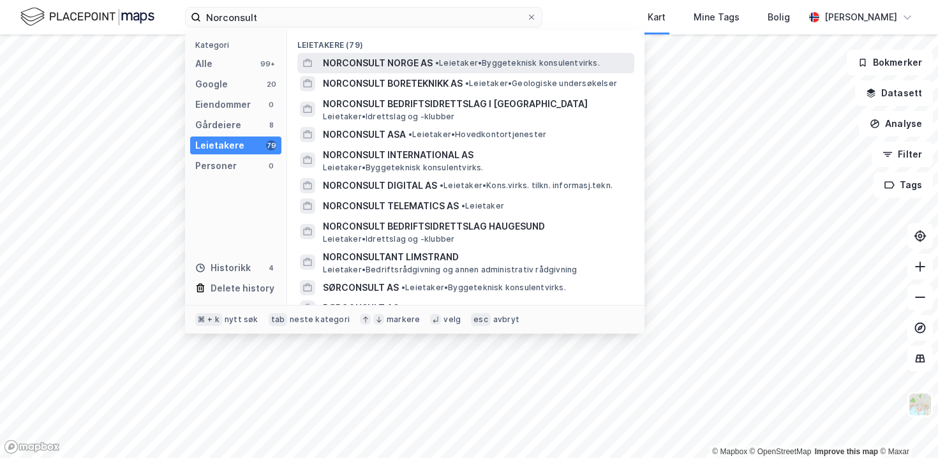
click at [329, 70] on span "NORCONSULT NORGE AS" at bounding box center [378, 62] width 110 height 15
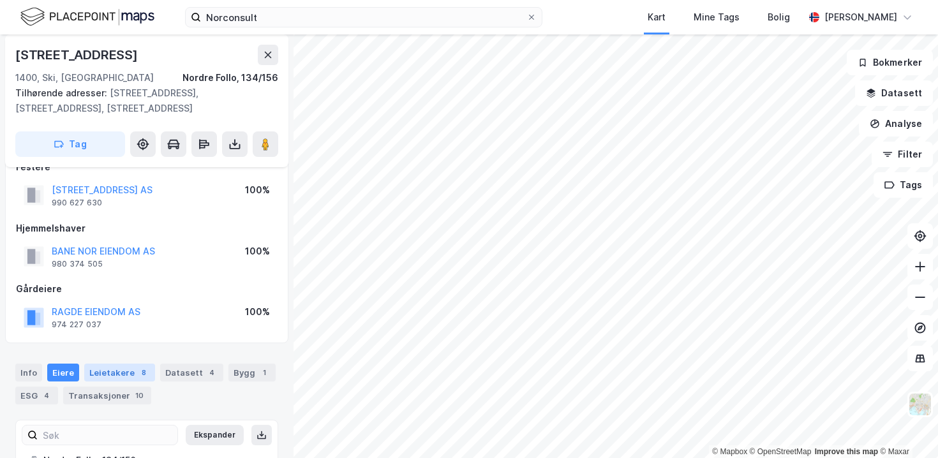
click at [124, 369] on div "Leietakere 8" at bounding box center [119, 373] width 71 height 18
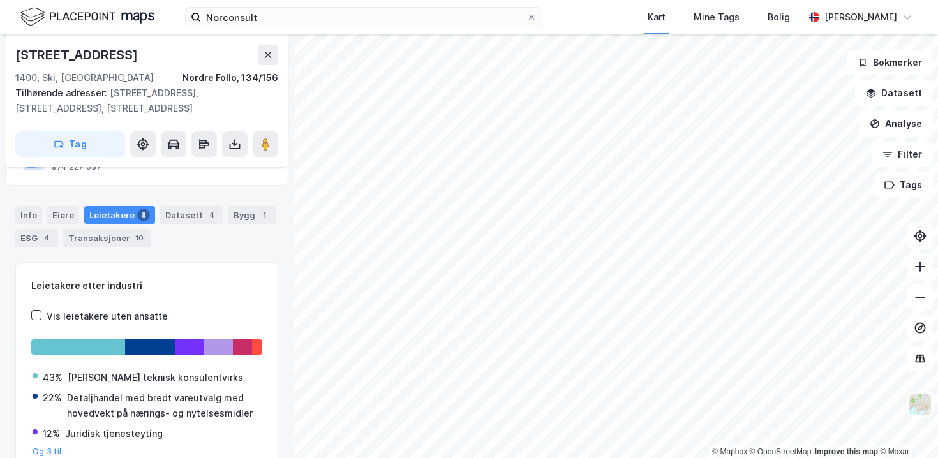
scroll to position [98, 0]
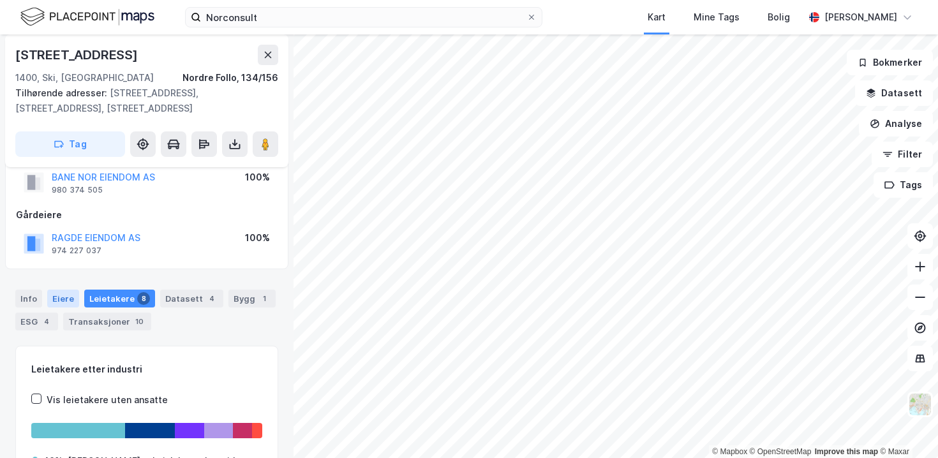
click at [57, 300] on div "Eiere" at bounding box center [63, 299] width 32 height 18
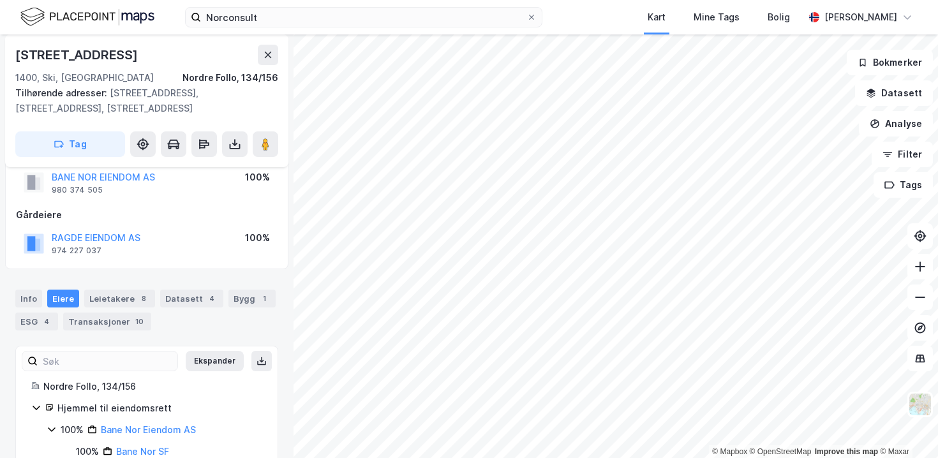
click at [158, 240] on div "RAGDE EIENDOM AS 974 227 037 100%" at bounding box center [147, 243] width 262 height 31
